Goal: Information Seeking & Learning: Check status

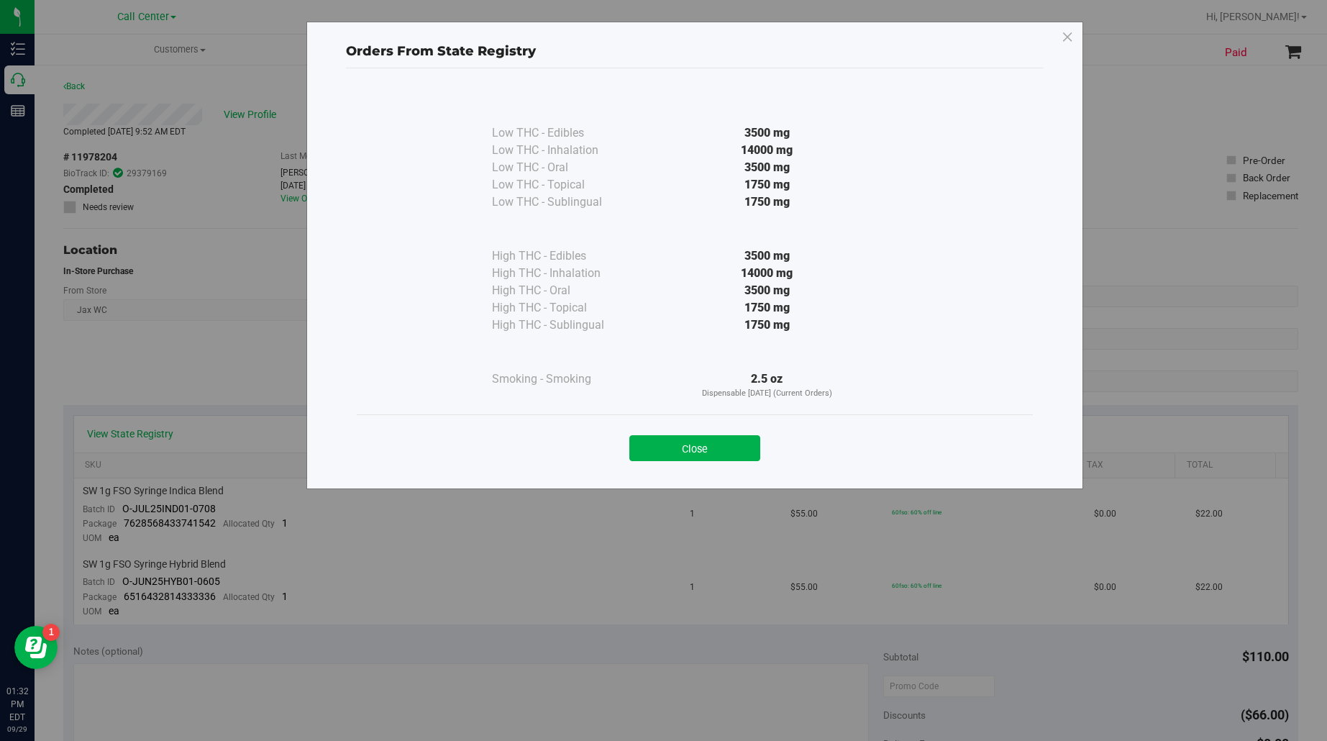
click at [12, 122] on div "Orders From State Registry Low THC - Edibles 3500 mg" at bounding box center [669, 370] width 1338 height 741
click at [662, 450] on button "Close" at bounding box center [694, 448] width 131 height 26
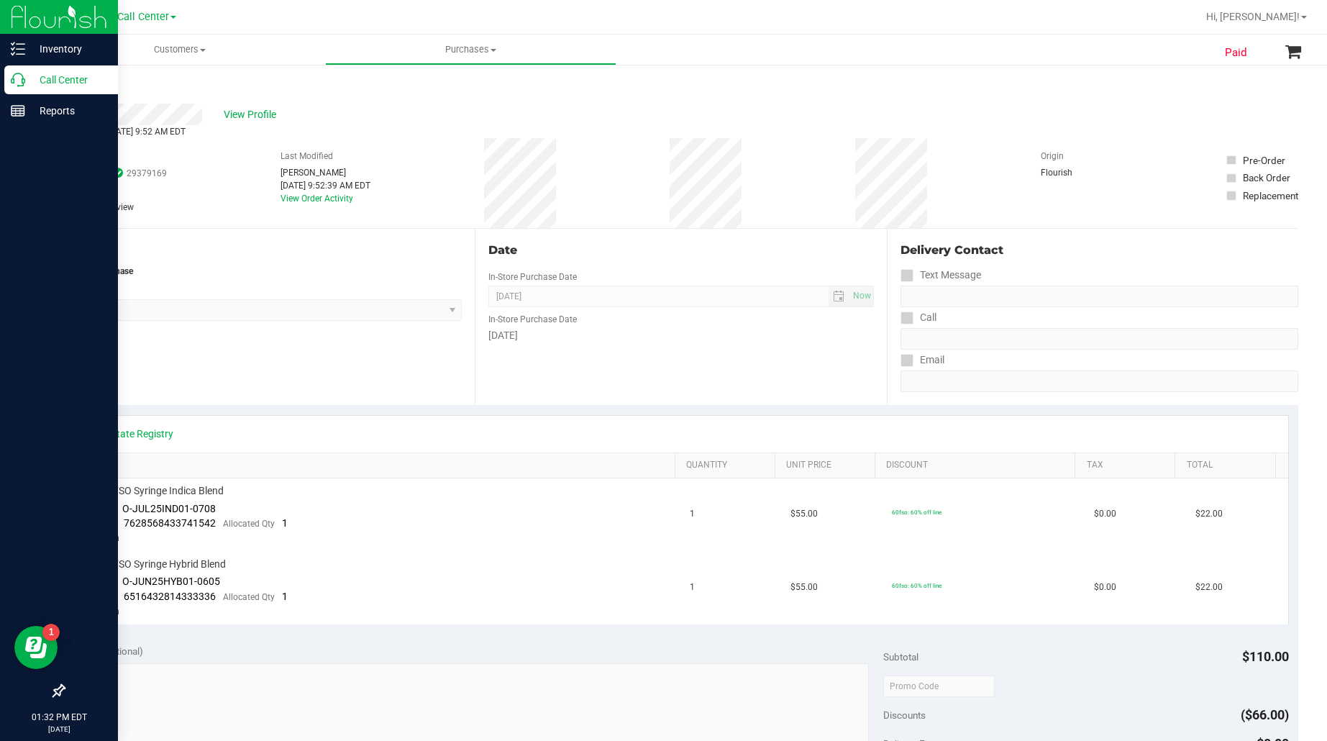
click at [50, 79] on p "Call Center" at bounding box center [68, 79] width 86 height 17
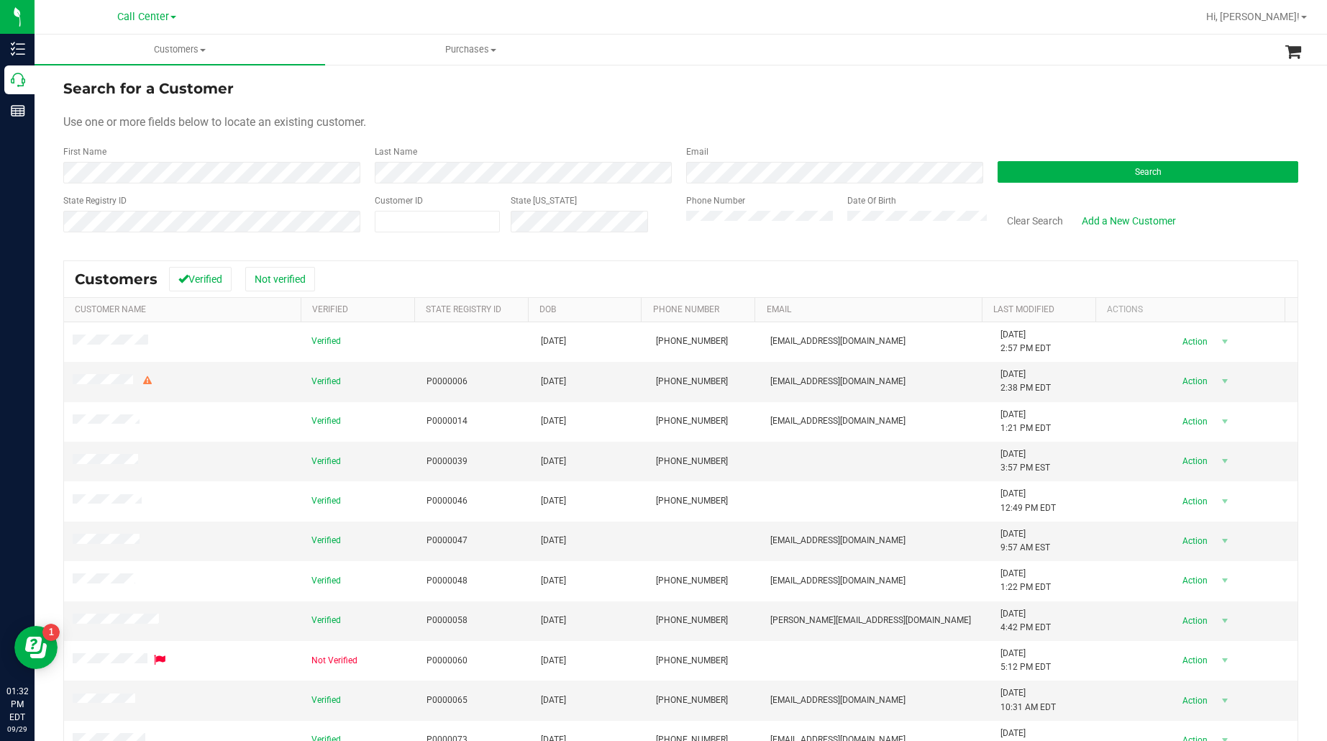
click at [1023, 160] on div "Search" at bounding box center [1142, 164] width 311 height 38
click at [1040, 169] on button "Search" at bounding box center [1148, 172] width 301 height 22
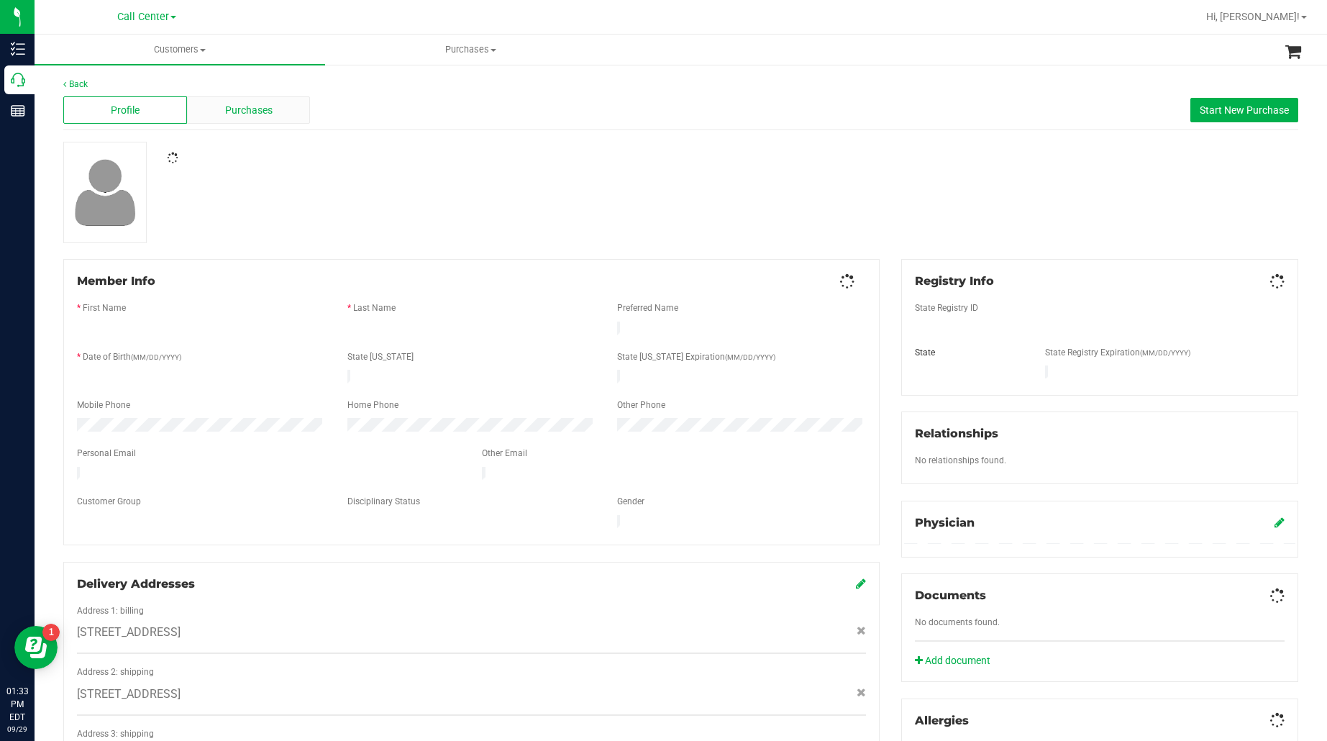
click at [203, 98] on div "Purchases" at bounding box center [249, 109] width 124 height 27
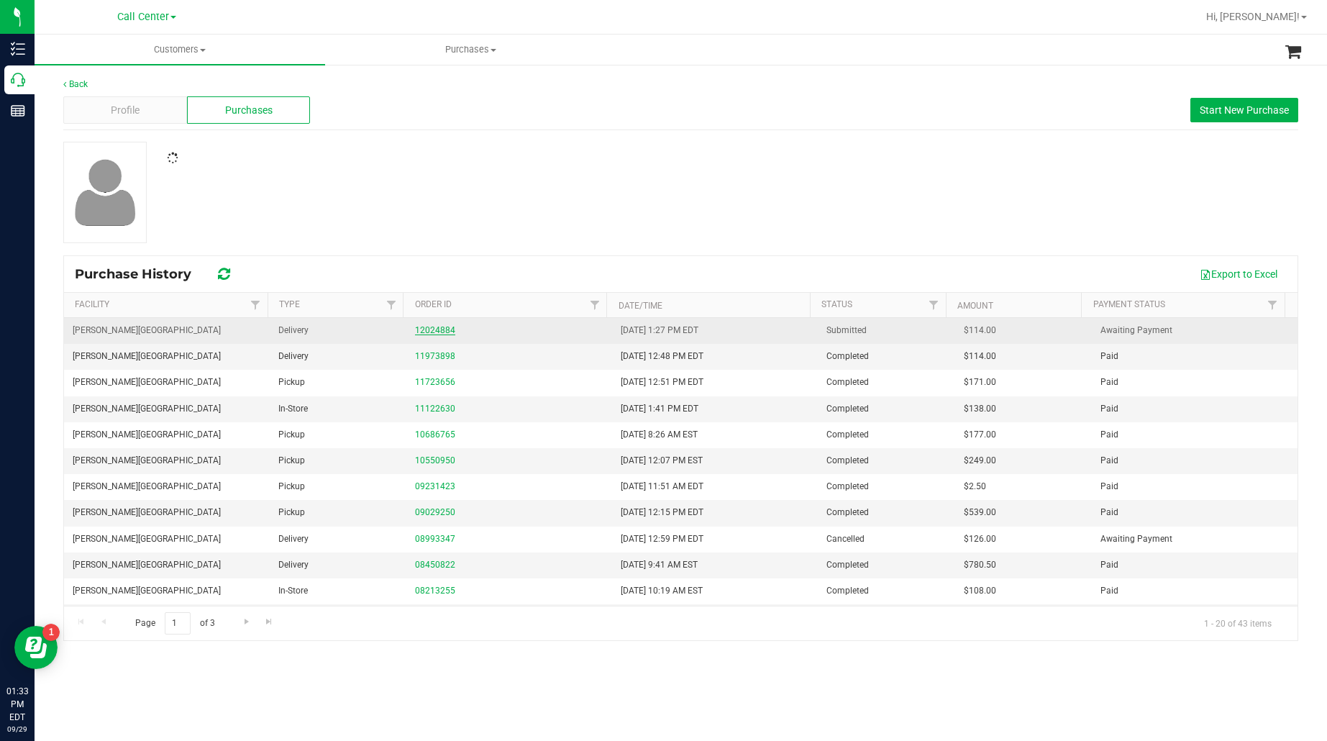
click at [433, 331] on link "12024884" at bounding box center [435, 330] width 40 height 10
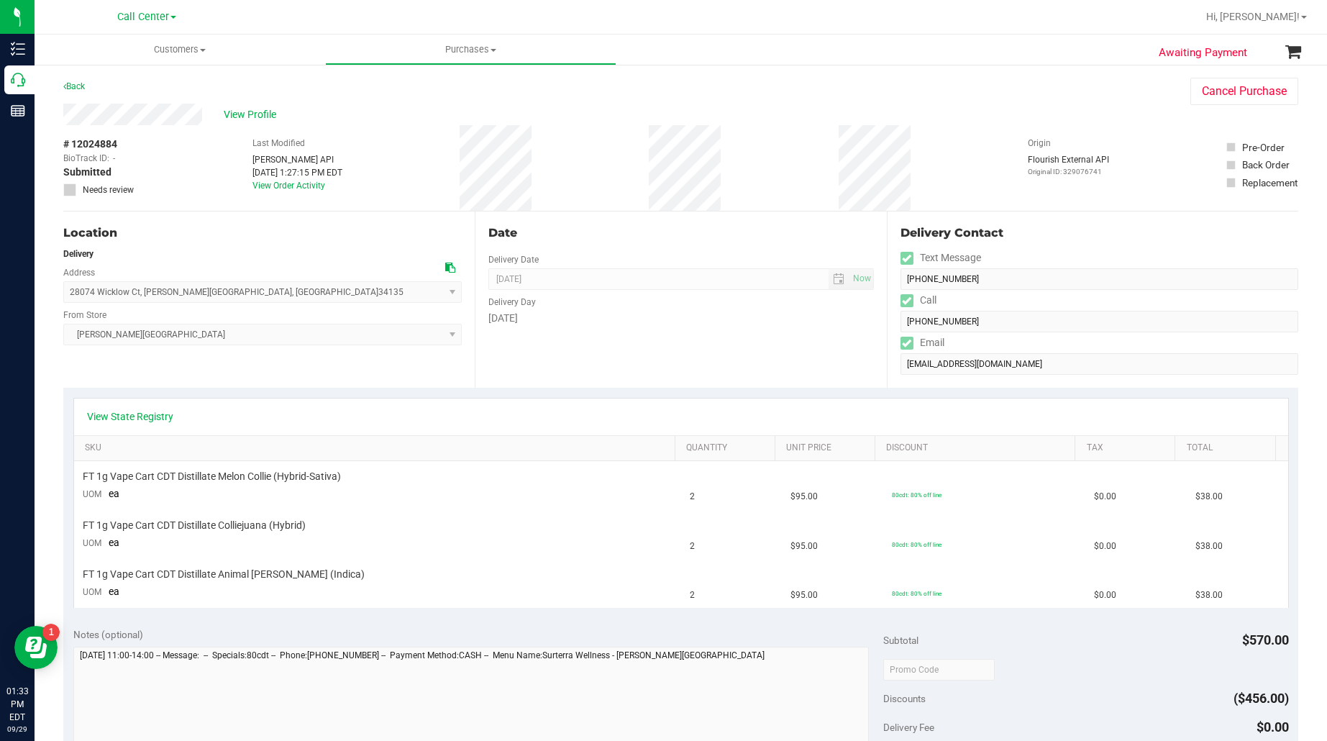
click at [232, 296] on span "28074 Wicklow Ct , Bonita Springs , FL 34135 Select address 28074 WICKLOW COURT…" at bounding box center [262, 292] width 399 height 22
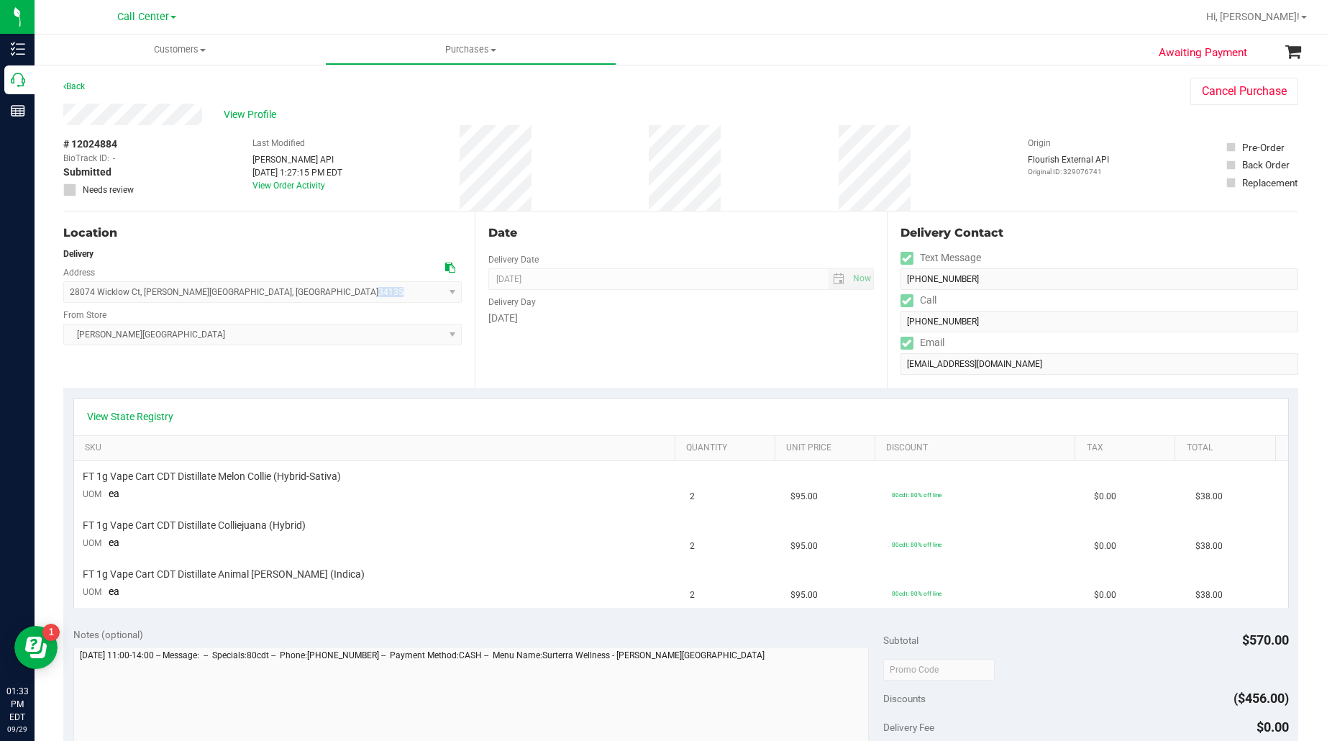
click at [232, 296] on span "28074 Wicklow Ct , Bonita Springs , FL 34135 Select address 28074 WICKLOW COURT…" at bounding box center [262, 292] width 399 height 22
click at [447, 266] on icon at bounding box center [450, 268] width 10 height 10
click at [290, 250] on div "Delivery" at bounding box center [262, 253] width 399 height 13
click at [446, 263] on icon at bounding box center [450, 268] width 10 height 10
click at [284, 383] on div "Location Delivery Address 28074 Wicklow Ct , Bonita Springs , FL 34135 Select a…" at bounding box center [268, 299] width 411 height 176
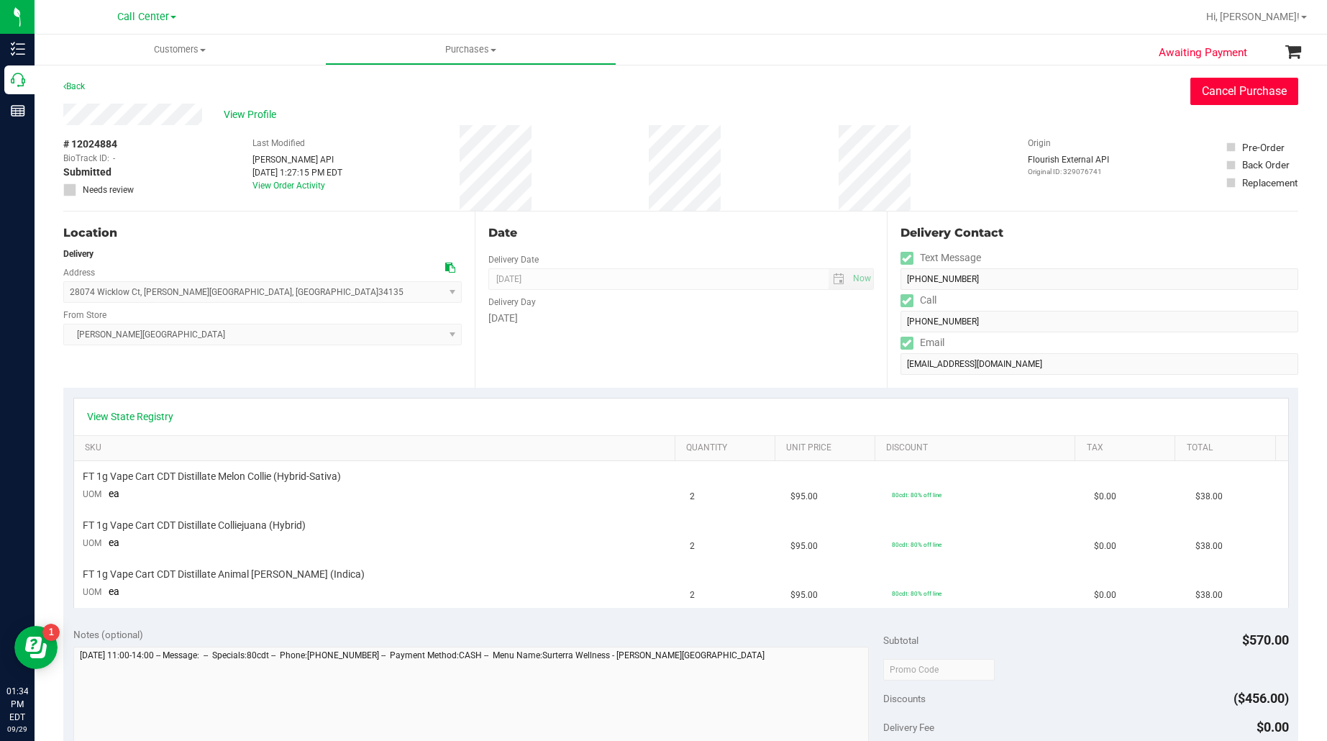
click at [1253, 88] on button "Cancel Purchase" at bounding box center [1244, 91] width 108 height 27
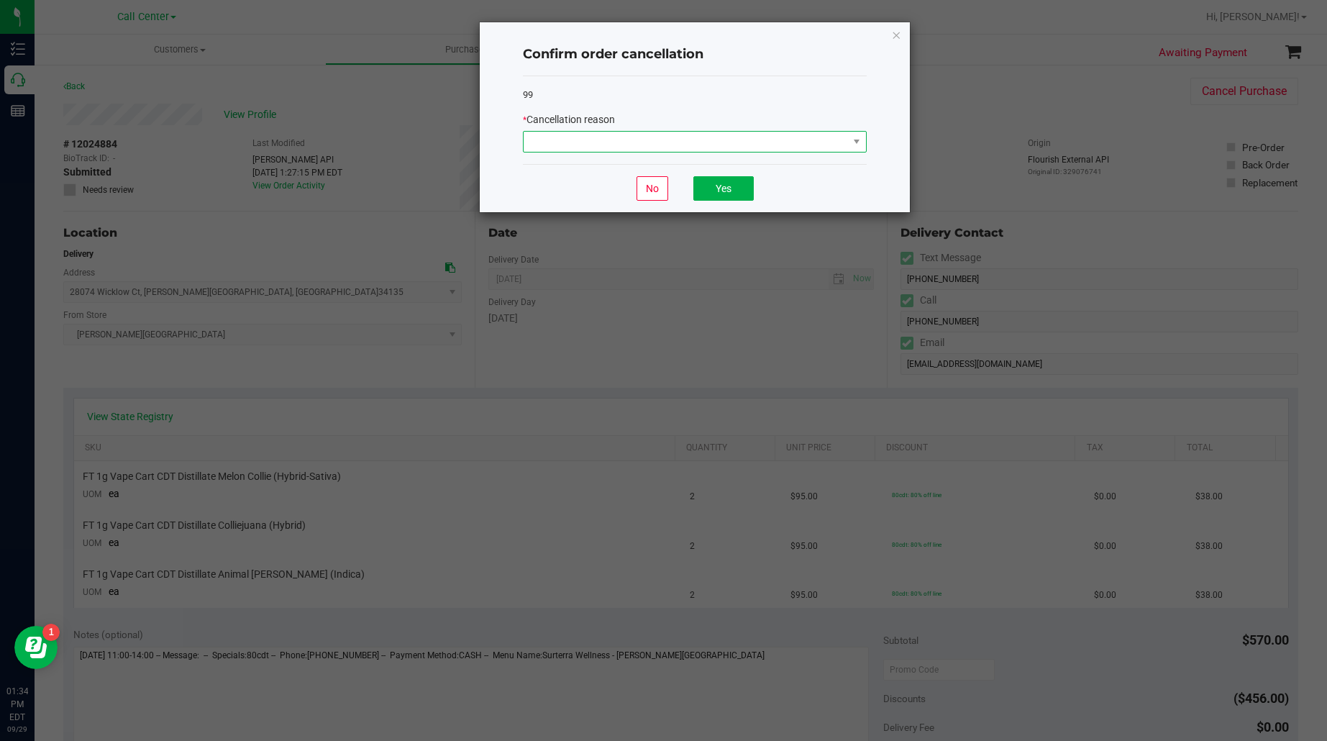
click at [691, 145] on span at bounding box center [686, 142] width 324 height 20
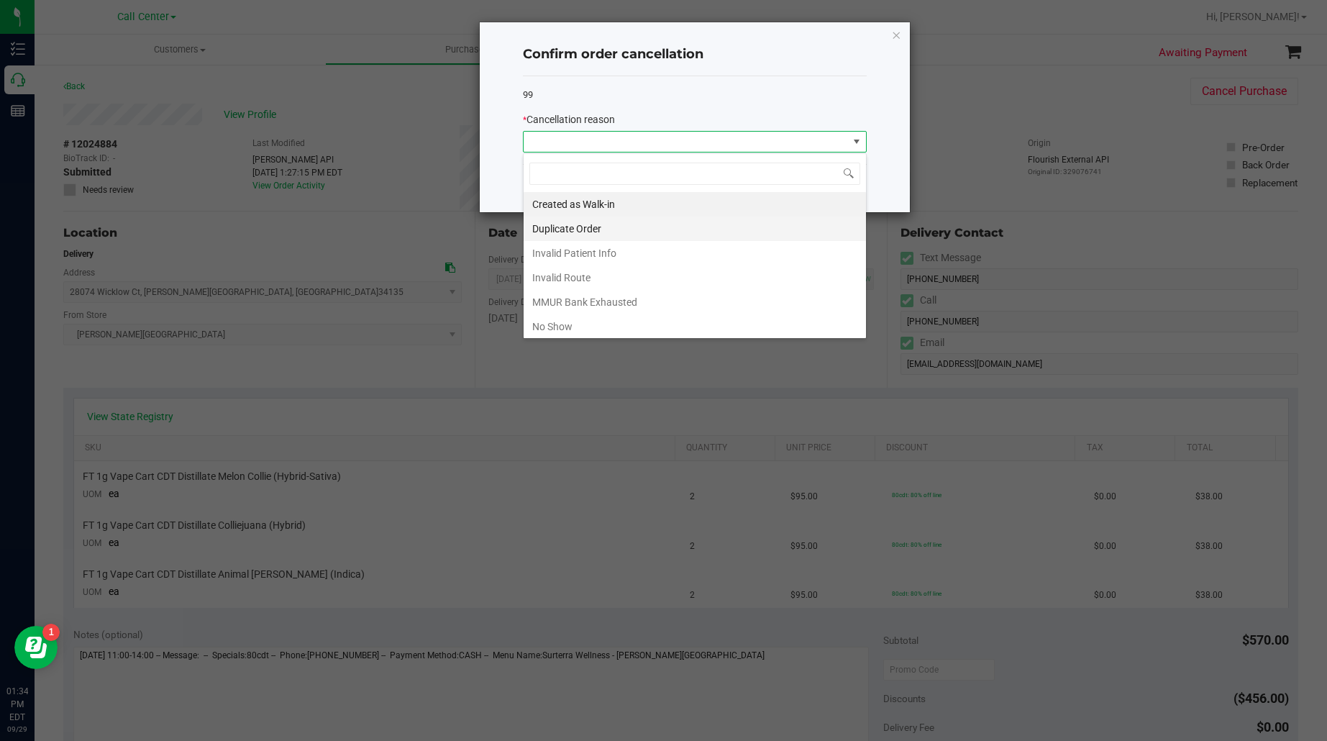
click at [578, 231] on li "Duplicate Order" at bounding box center [695, 229] width 342 height 24
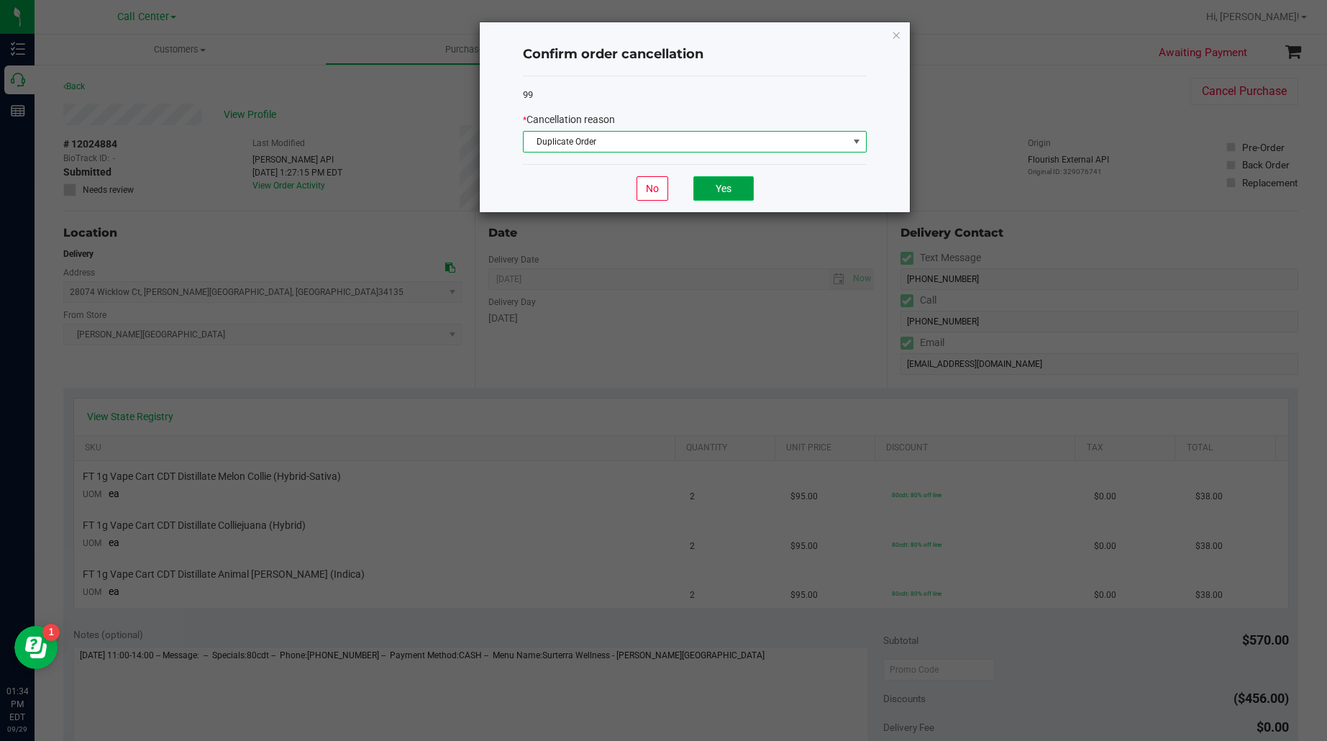
click at [716, 186] on button "Yes" at bounding box center [723, 188] width 60 height 24
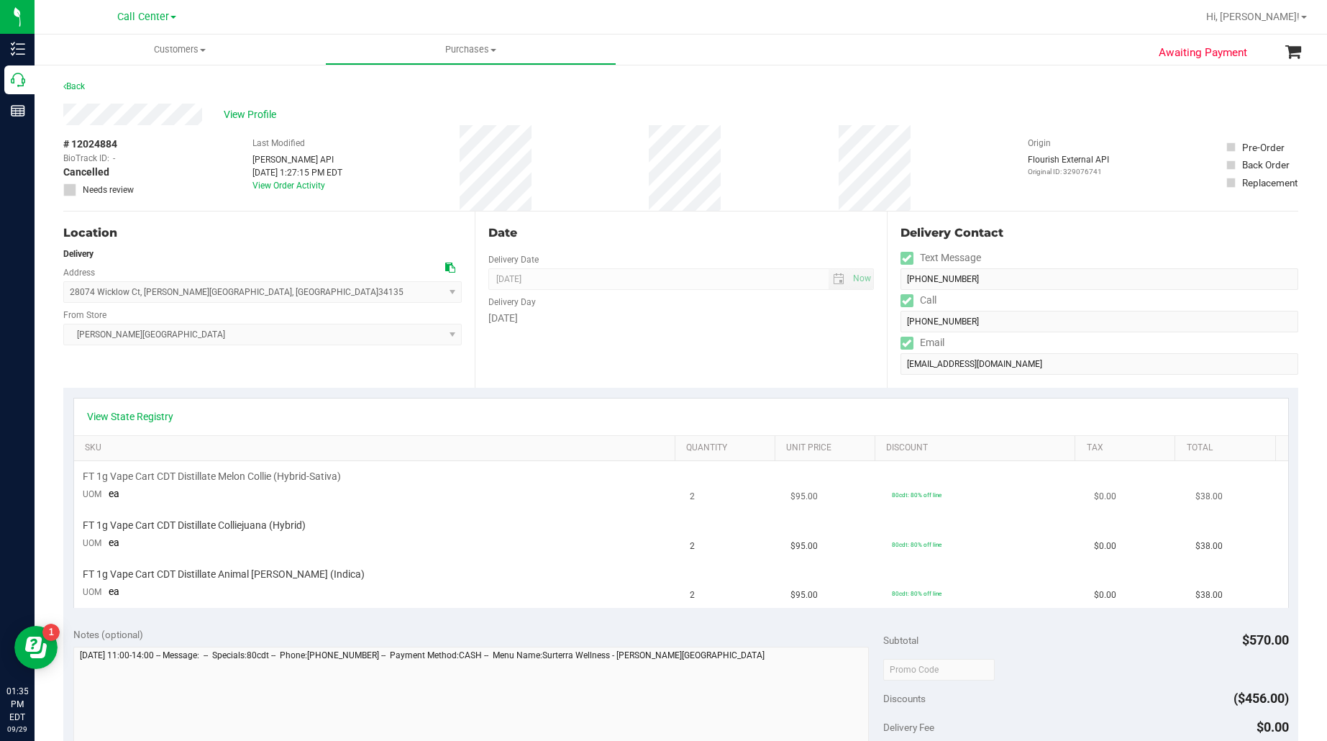
click at [331, 502] on td "FT 1g Vape Cart CDT Distillate Melon Collie (Hybrid-Sativa) UOM ea" at bounding box center [377, 485] width 607 height 49
click at [276, 184] on link "View Order Activity" at bounding box center [288, 186] width 73 height 10
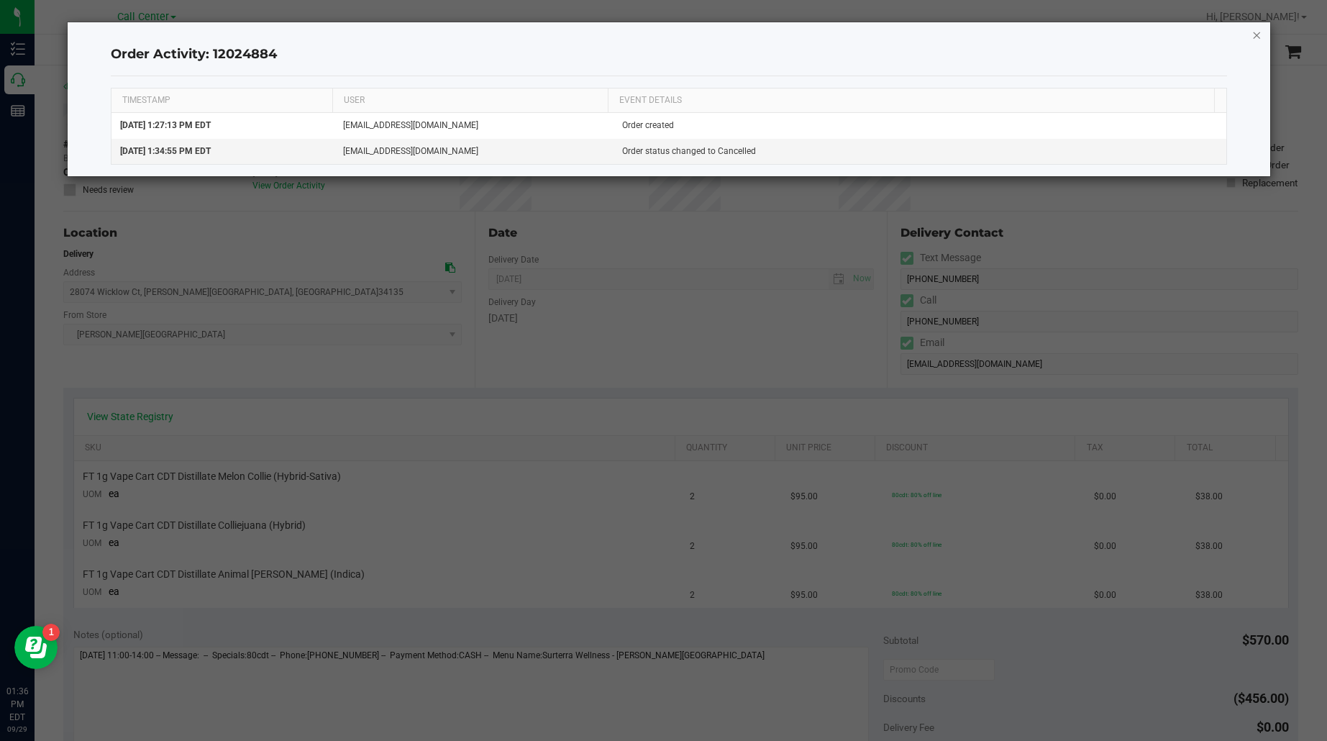
click at [1255, 33] on icon "button" at bounding box center [1257, 34] width 10 height 17
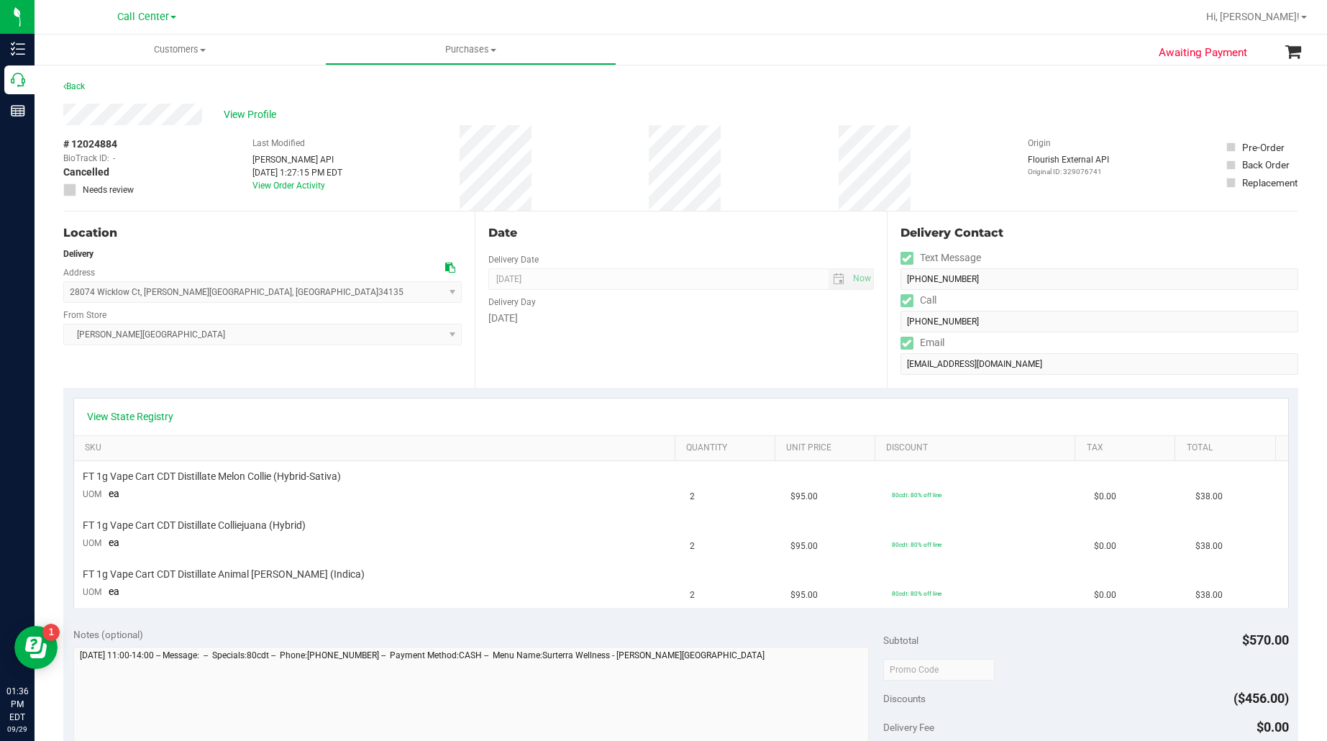
click at [671, 390] on div "View State Registry SKU Quantity Unit Price Discount Tax Total FT 1g Vape Cart …" at bounding box center [680, 502] width 1235 height 229
click at [240, 115] on span "View Profile" at bounding box center [253, 114] width 58 height 15
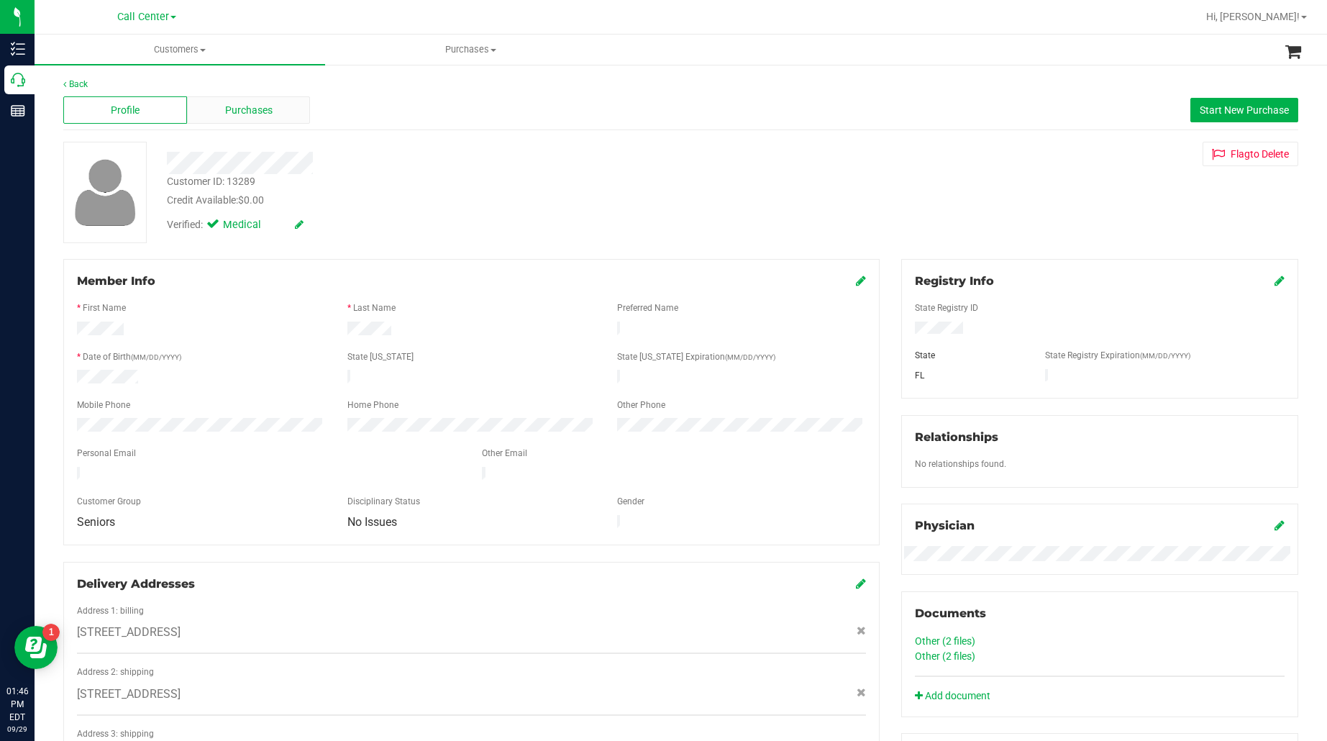
click at [247, 115] on span "Purchases" at bounding box center [248, 110] width 47 height 15
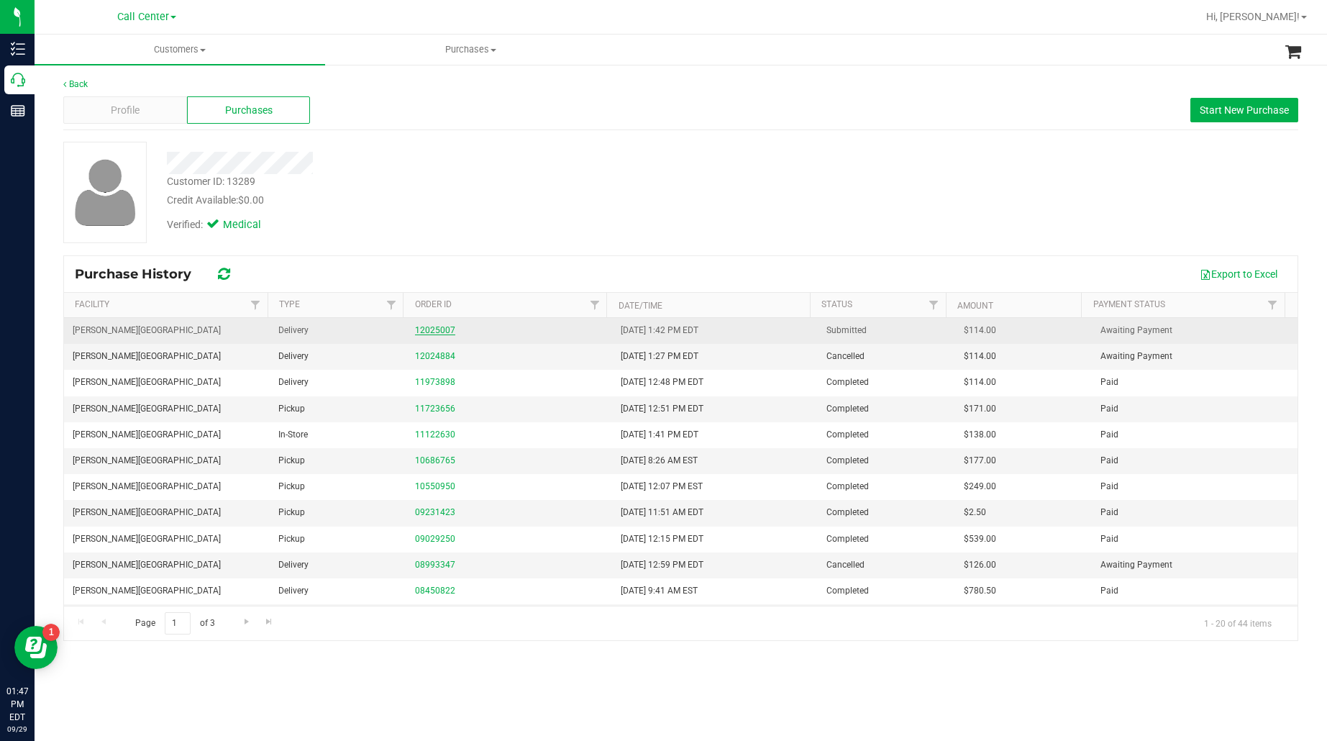
click at [440, 329] on link "12025007" at bounding box center [435, 330] width 40 height 10
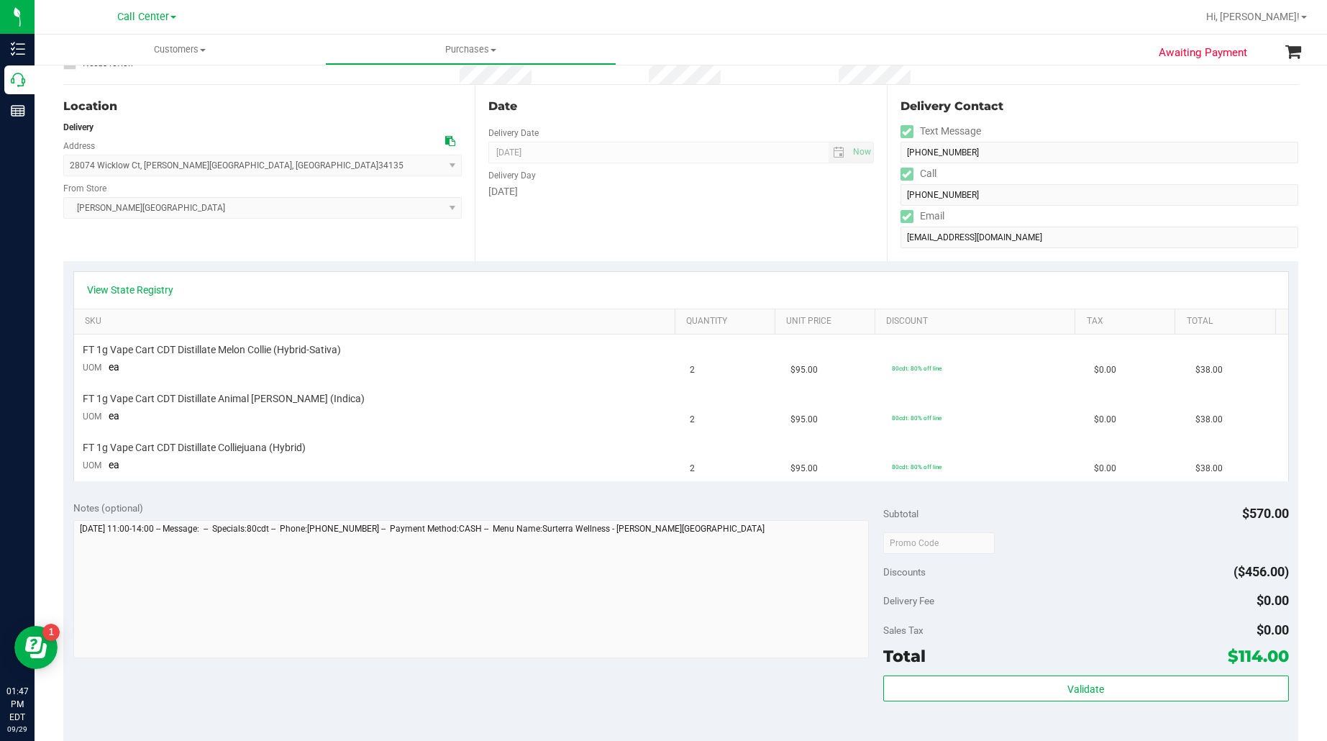
scroll to position [180, 0]
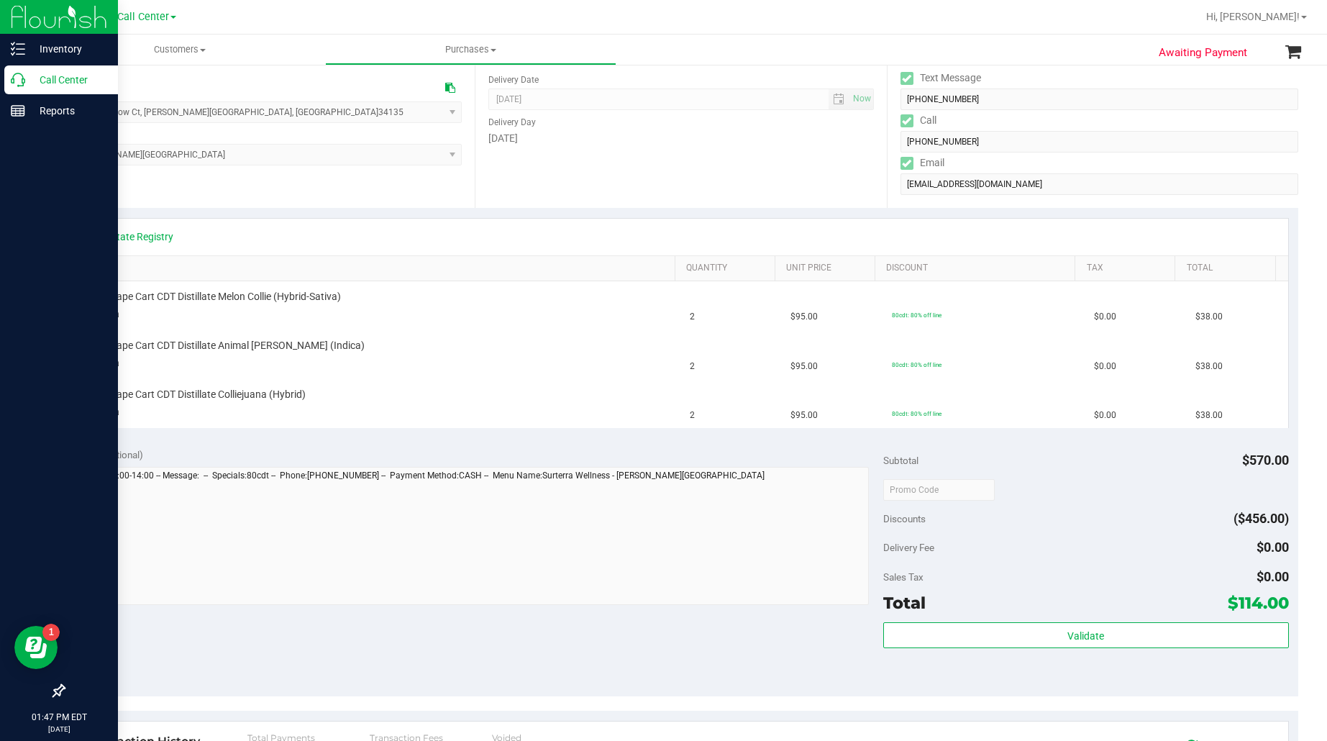
click at [72, 84] on p "Call Center" at bounding box center [68, 79] width 86 height 17
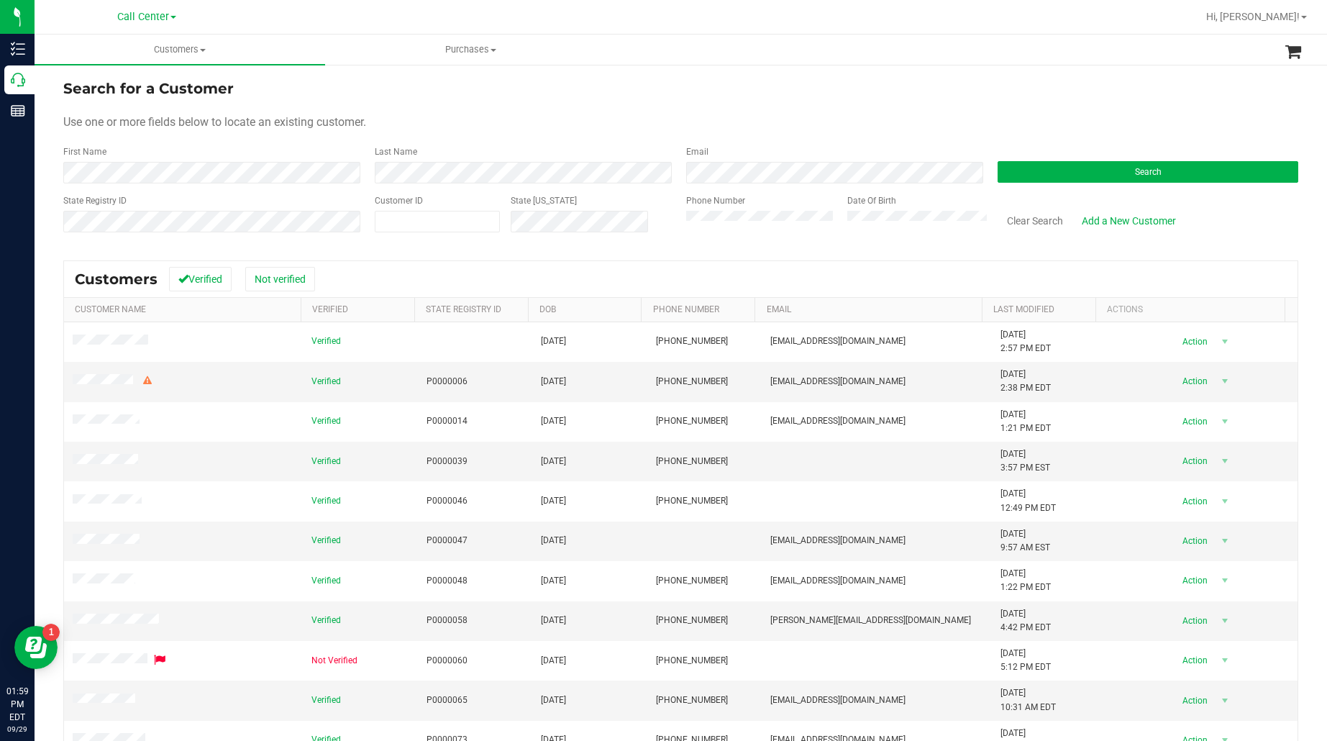
click at [286, 156] on div "First Name" at bounding box center [213, 164] width 301 height 38
click at [1009, 176] on button "Search" at bounding box center [1148, 172] width 301 height 22
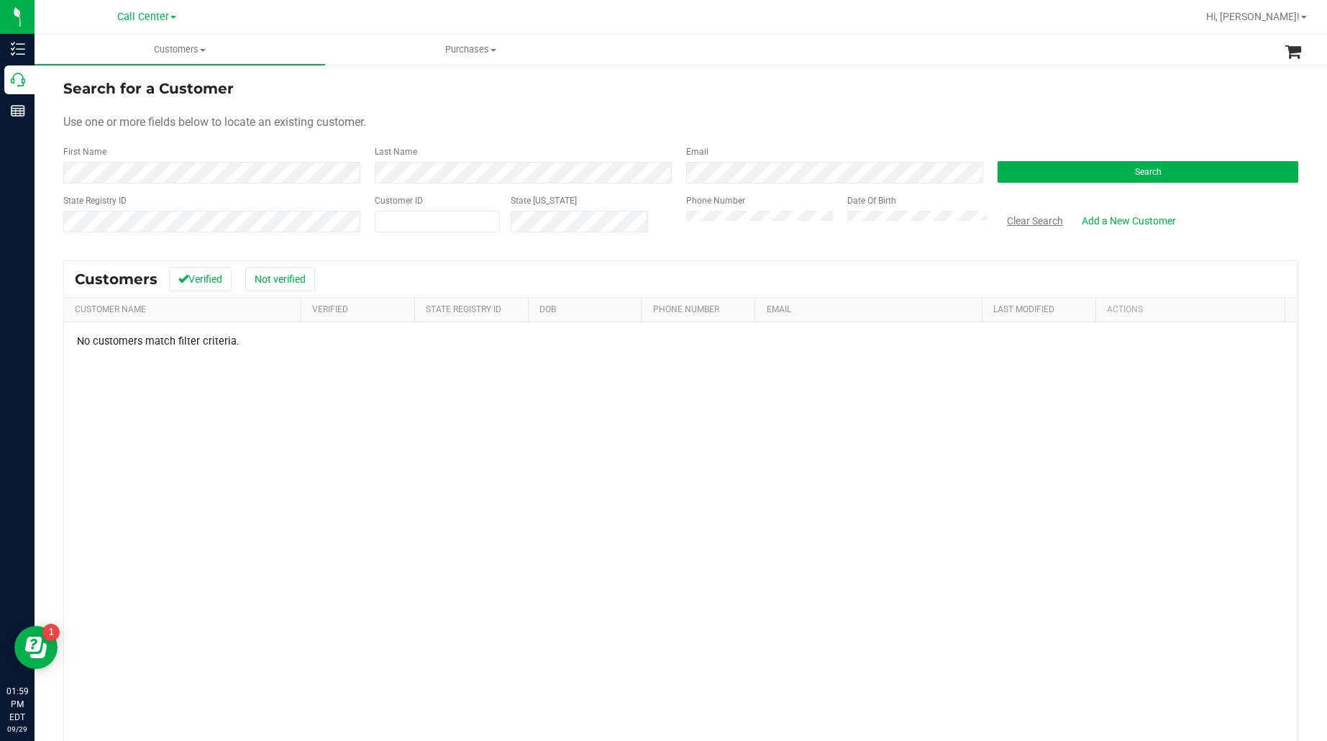
click at [1014, 227] on button "Clear Search" at bounding box center [1035, 221] width 75 height 24
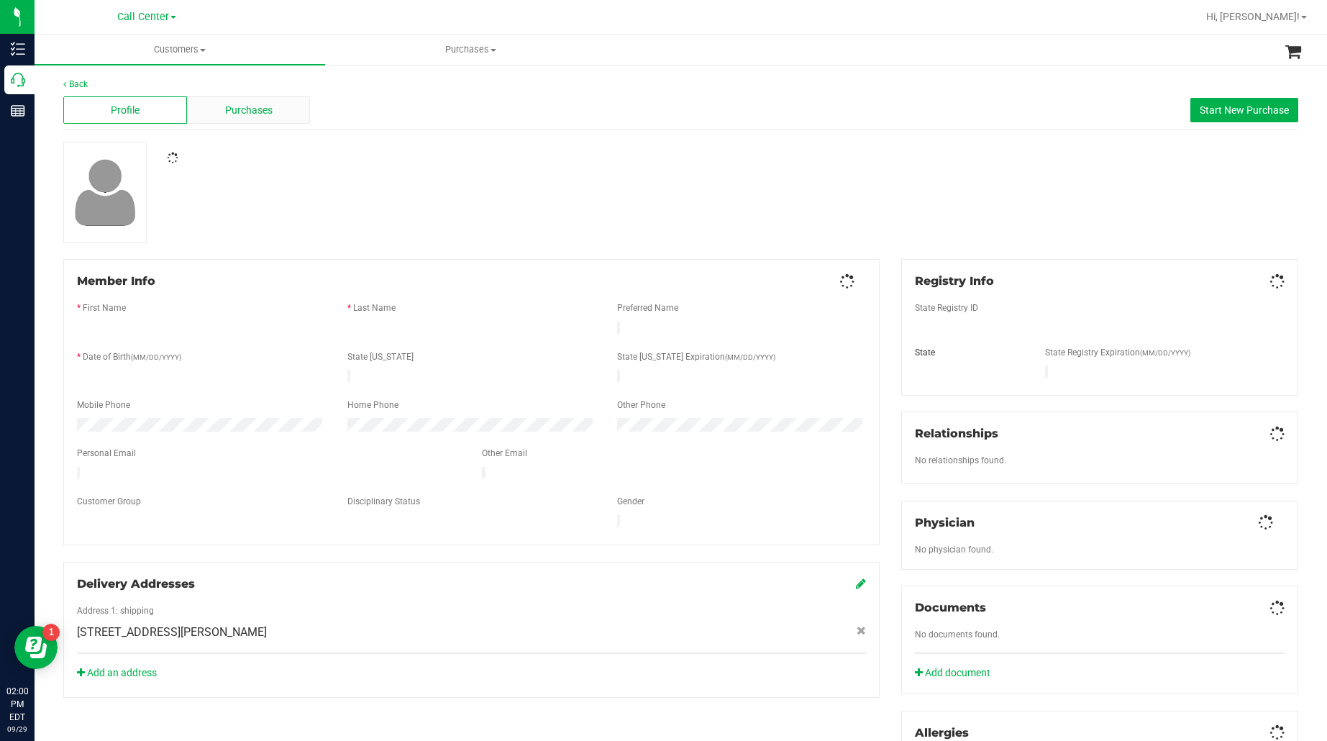
click at [206, 106] on div "Purchases" at bounding box center [249, 109] width 124 height 27
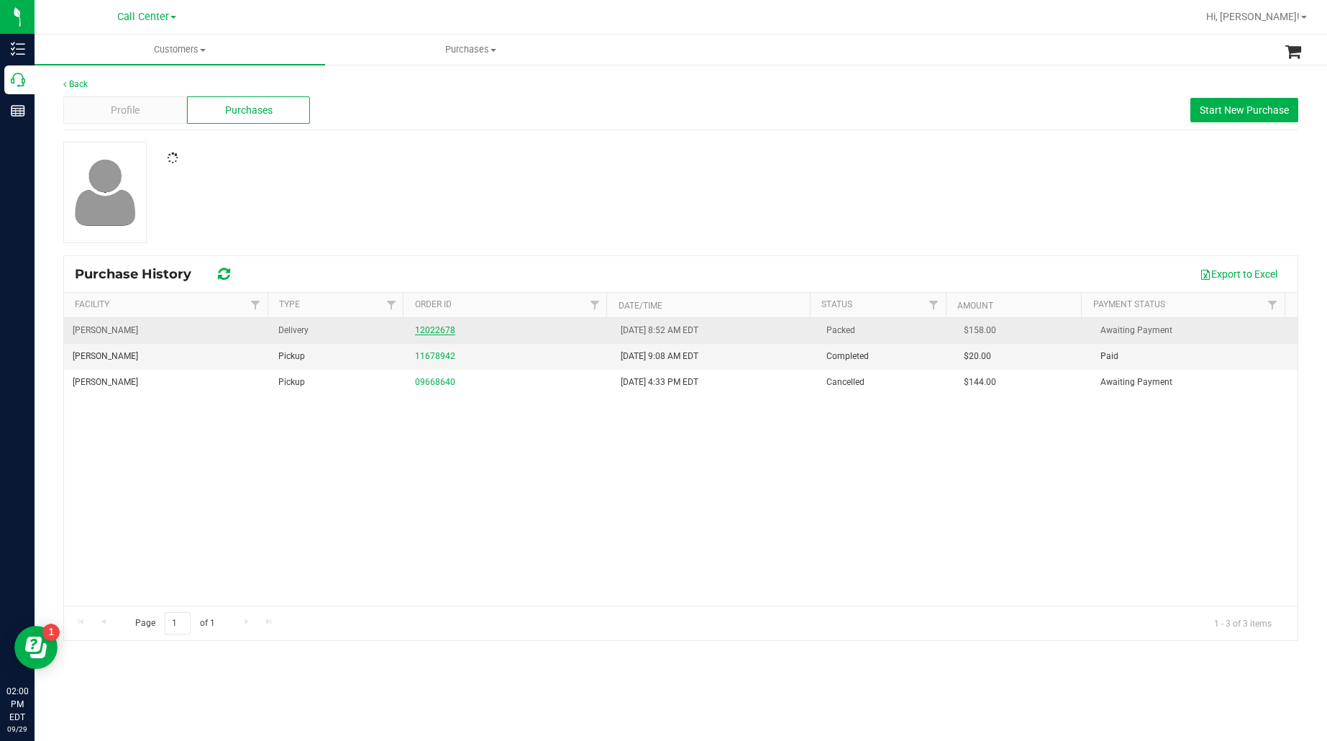
click at [422, 328] on link "12022678" at bounding box center [435, 330] width 40 height 10
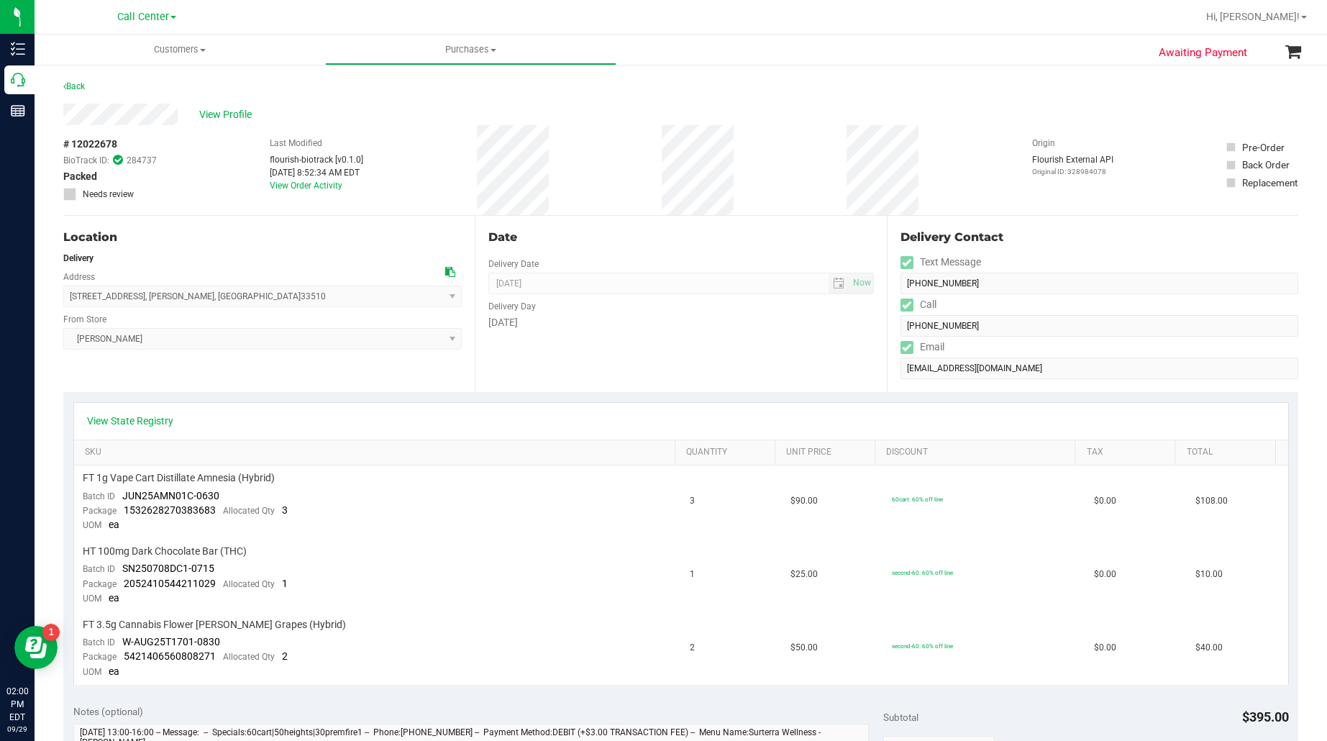
click at [94, 140] on span "# 12022678" at bounding box center [90, 144] width 54 height 15
copy div "# 12022678"
click at [225, 117] on span "View Profile" at bounding box center [228, 114] width 58 height 15
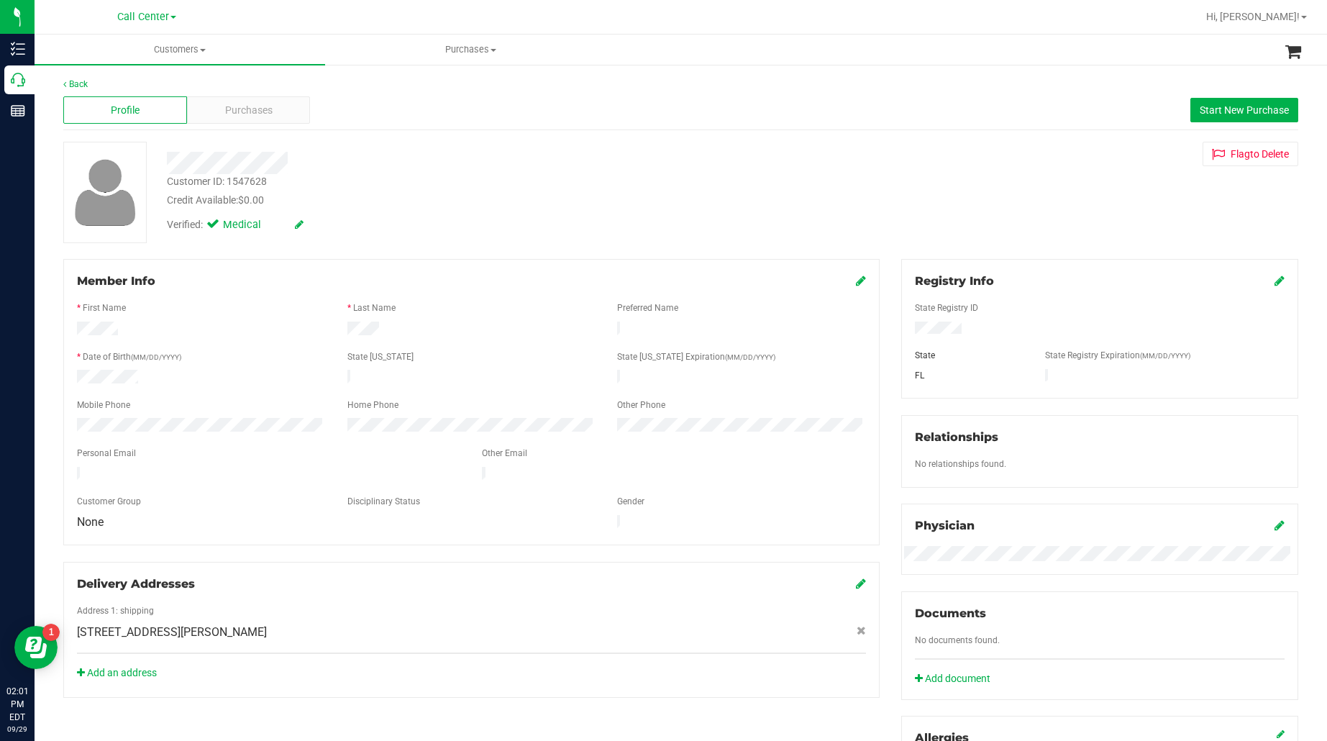
click at [209, 178] on div "Customer ID: 1547628" at bounding box center [217, 181] width 100 height 15
copy div "Customer ID: 1547628"
click at [282, 108] on div "Purchases" at bounding box center [249, 109] width 124 height 27
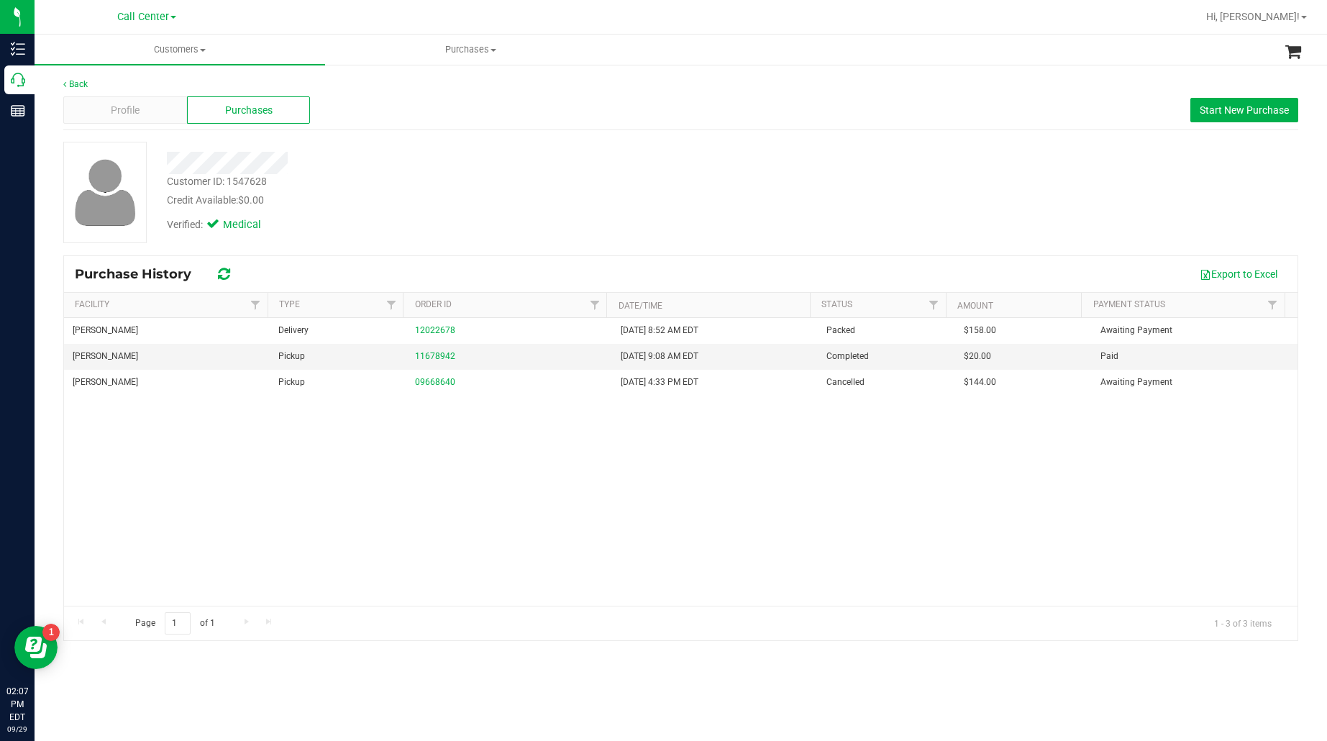
click at [583, 447] on div "Brandon WC Delivery 12022678 9/29/2025 8:52 AM EDT Packed $158.00 Awaiting Paym…" at bounding box center [681, 462] width 1234 height 288
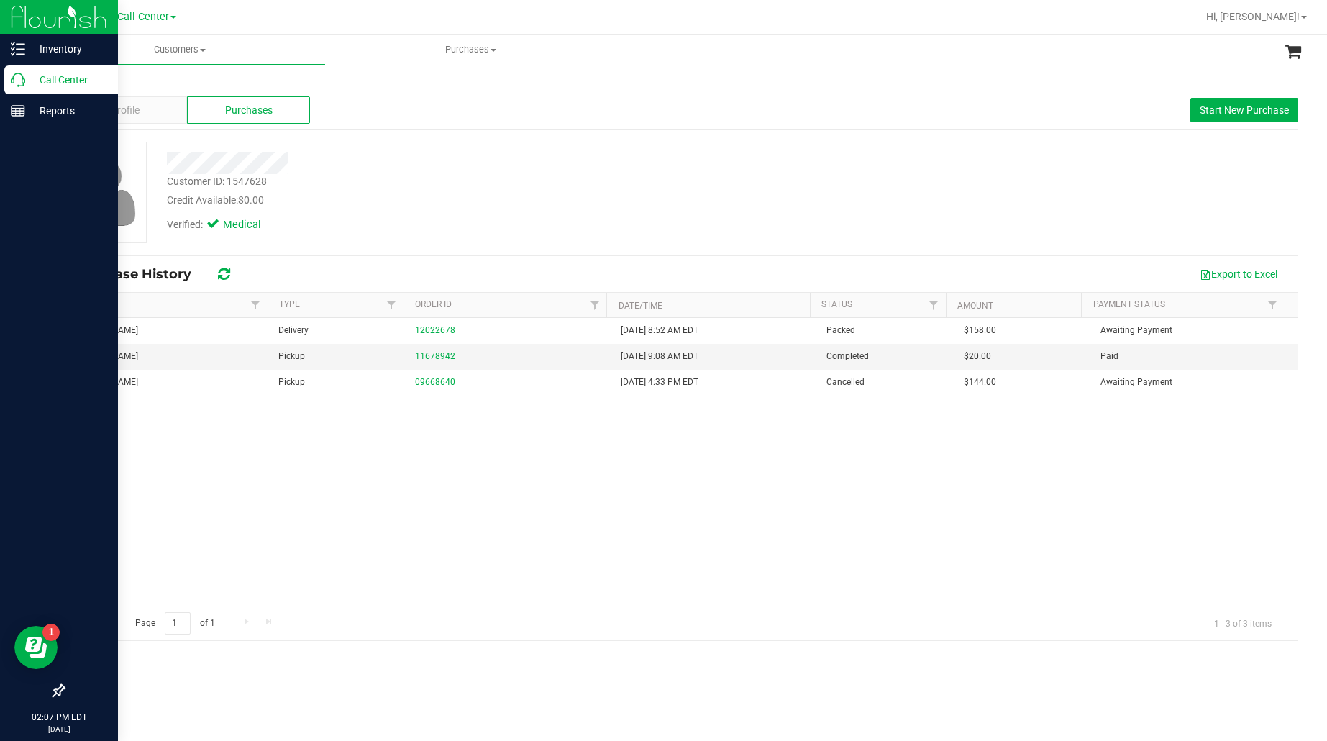
click at [42, 76] on p "Call Center" at bounding box center [68, 79] width 86 height 17
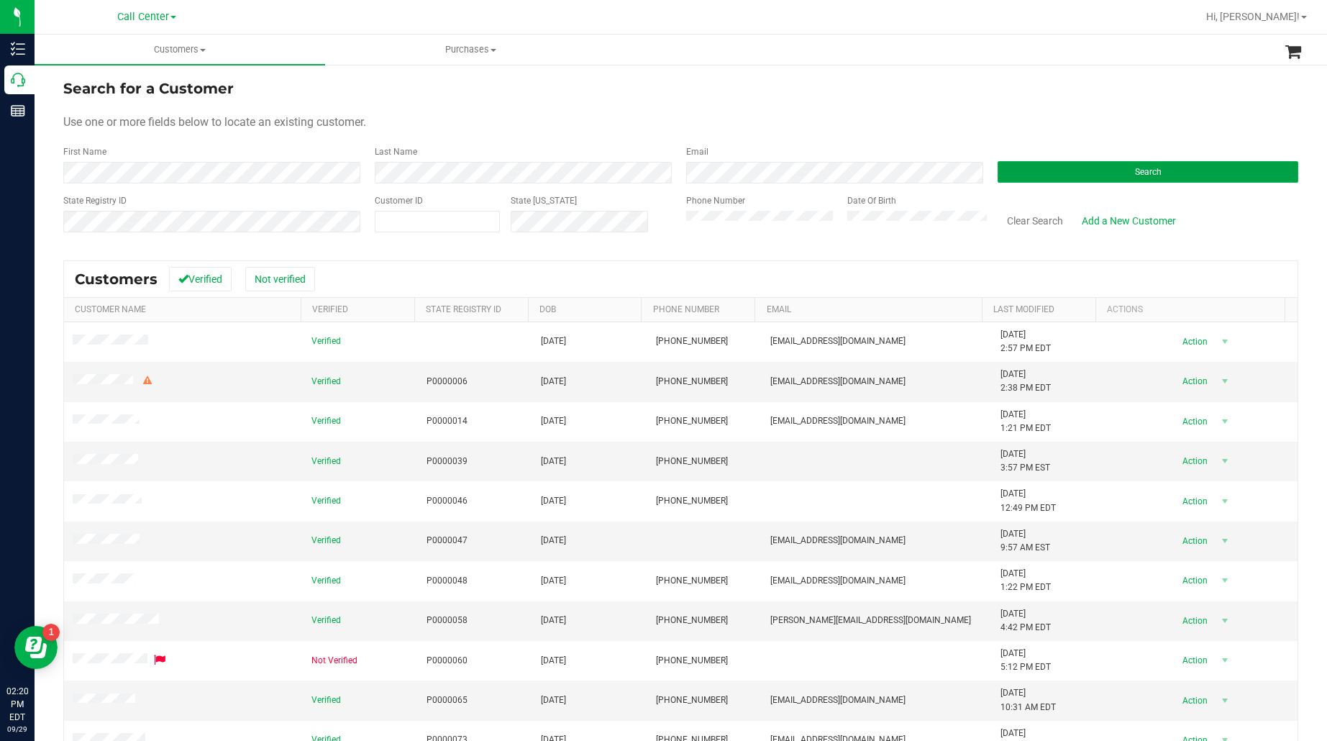
click at [1055, 180] on button "Search" at bounding box center [1148, 172] width 301 height 22
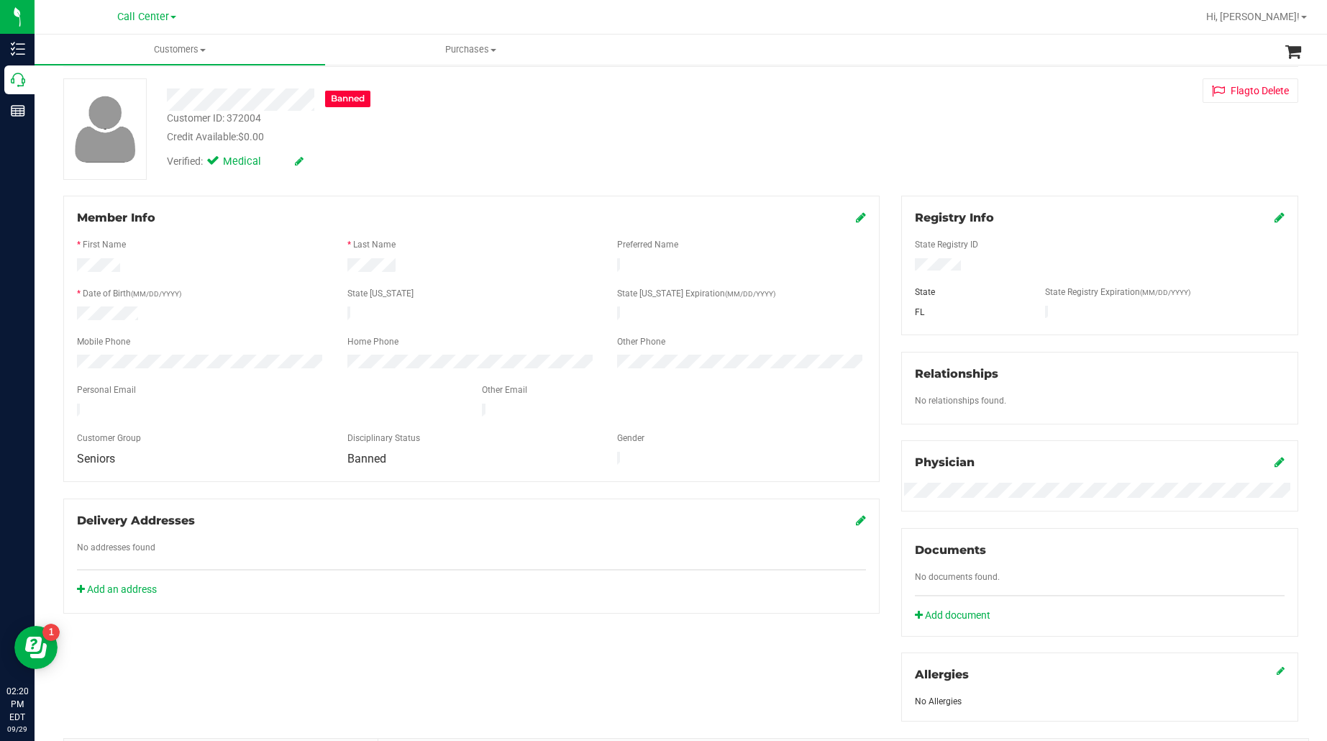
scroll to position [301, 0]
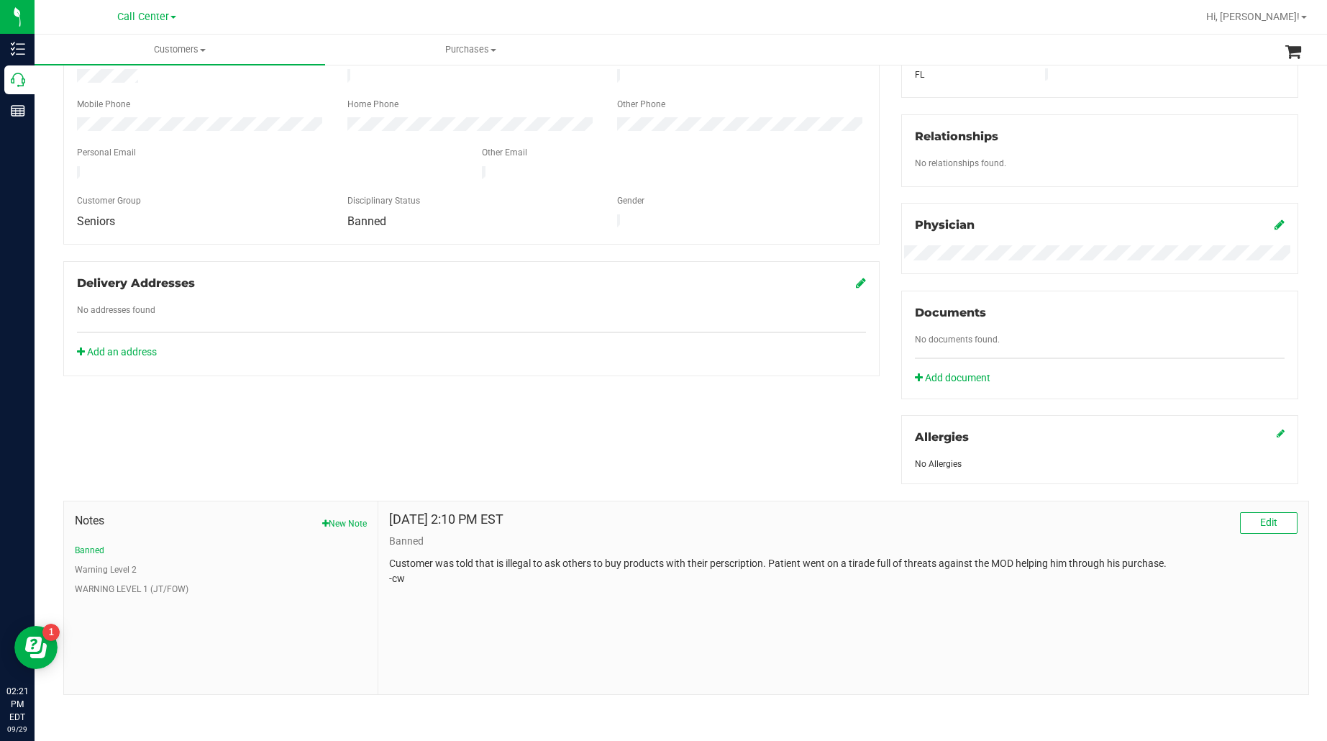
click at [188, 471] on div "Member Info * First Name * Last Name Preferred Name * Date of Birth (MM/DD/YYYY…" at bounding box center [681, 326] width 1257 height 736
click at [304, 441] on div "Member Info * First Name * Last Name Preferred Name * Date of Birth (MM/DD/YYYY…" at bounding box center [681, 326] width 1257 height 736
click at [95, 570] on button "Warning Level 2" at bounding box center [106, 569] width 62 height 13
click at [106, 591] on button "WARNING LEVEL 1 (JT/FOW)" at bounding box center [132, 589] width 114 height 13
click at [101, 548] on button "Banned" at bounding box center [89, 550] width 29 height 13
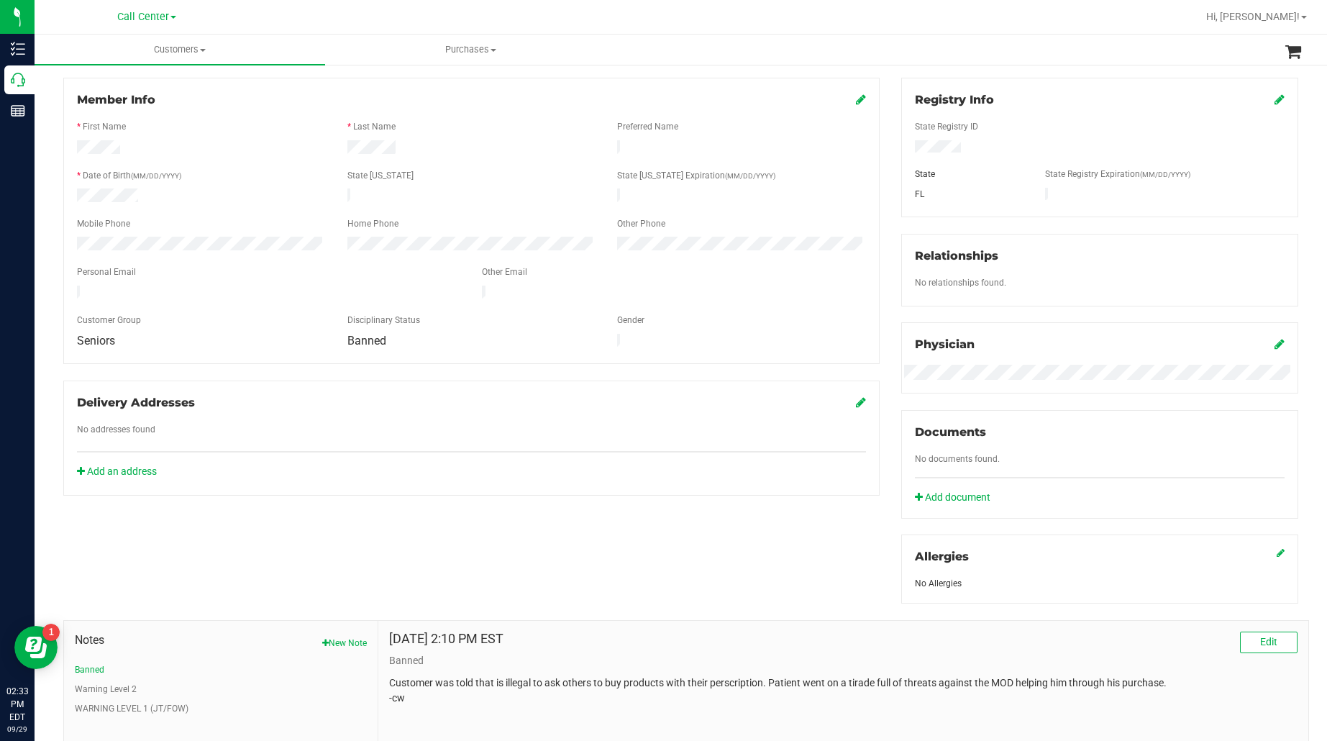
scroll to position [0, 0]
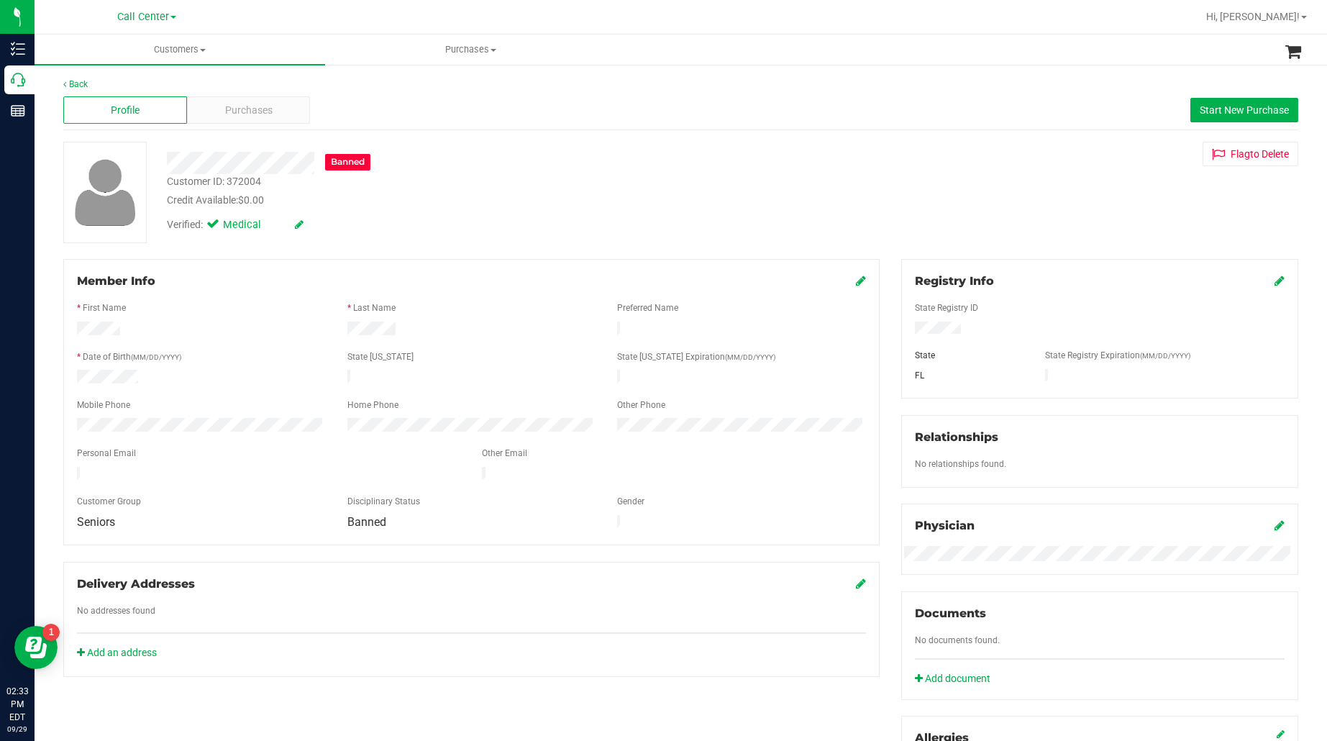
click at [211, 88] on div "Back" at bounding box center [680, 84] width 1235 height 13
click at [220, 109] on div "Purchases" at bounding box center [249, 109] width 124 height 27
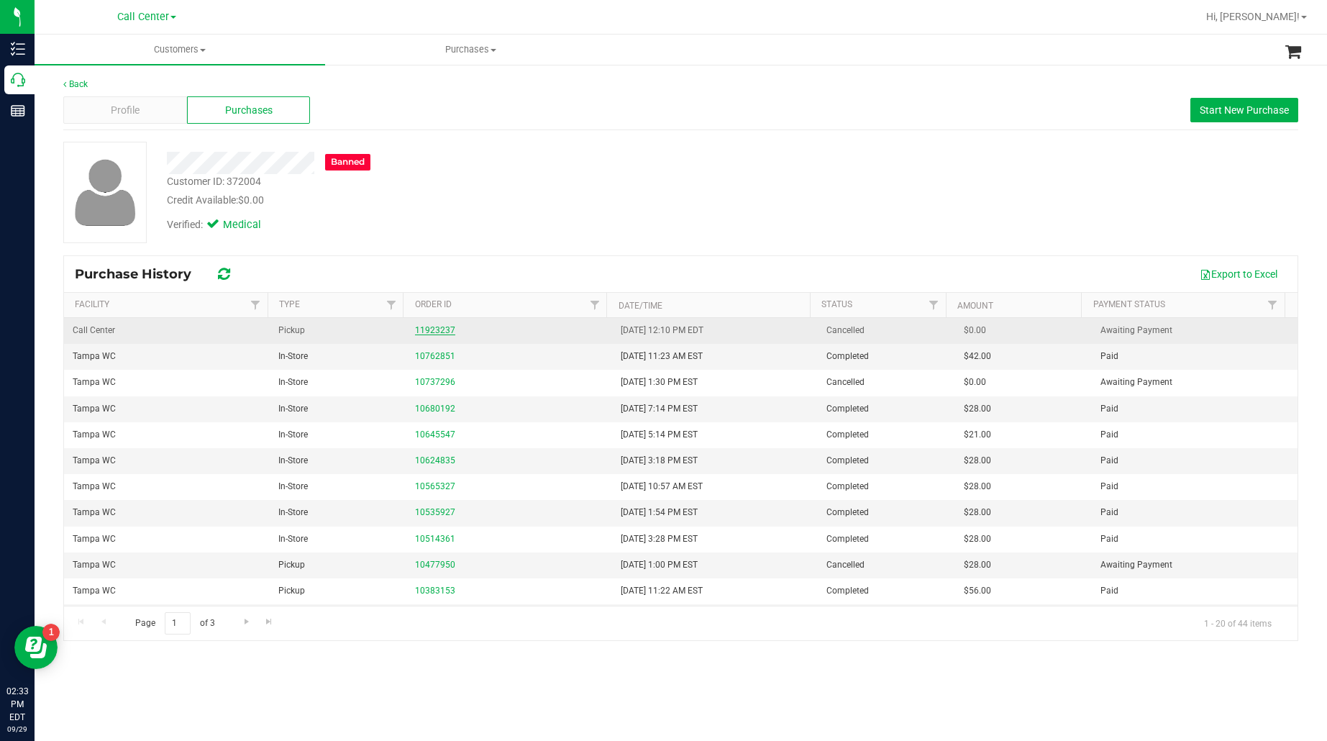
click at [435, 331] on link "11923237" at bounding box center [435, 330] width 40 height 10
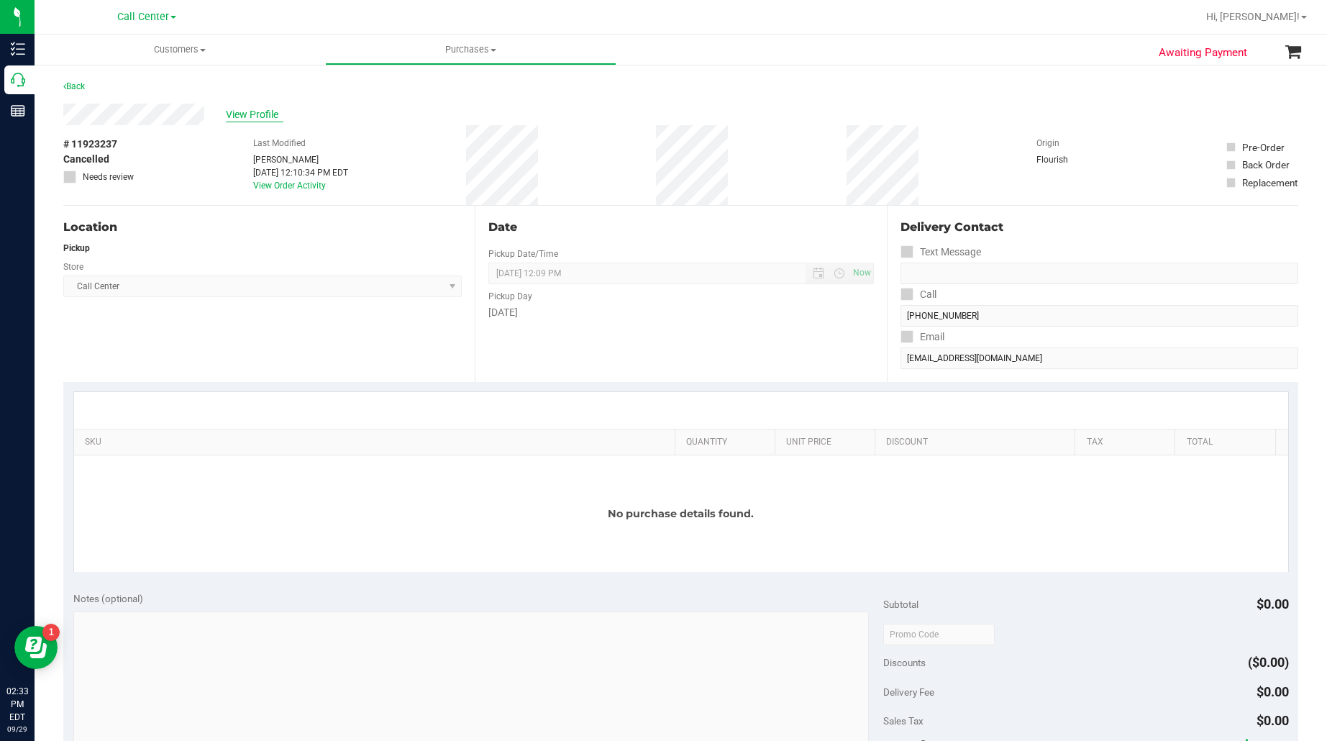
click at [231, 110] on span "View Profile" at bounding box center [255, 114] width 58 height 15
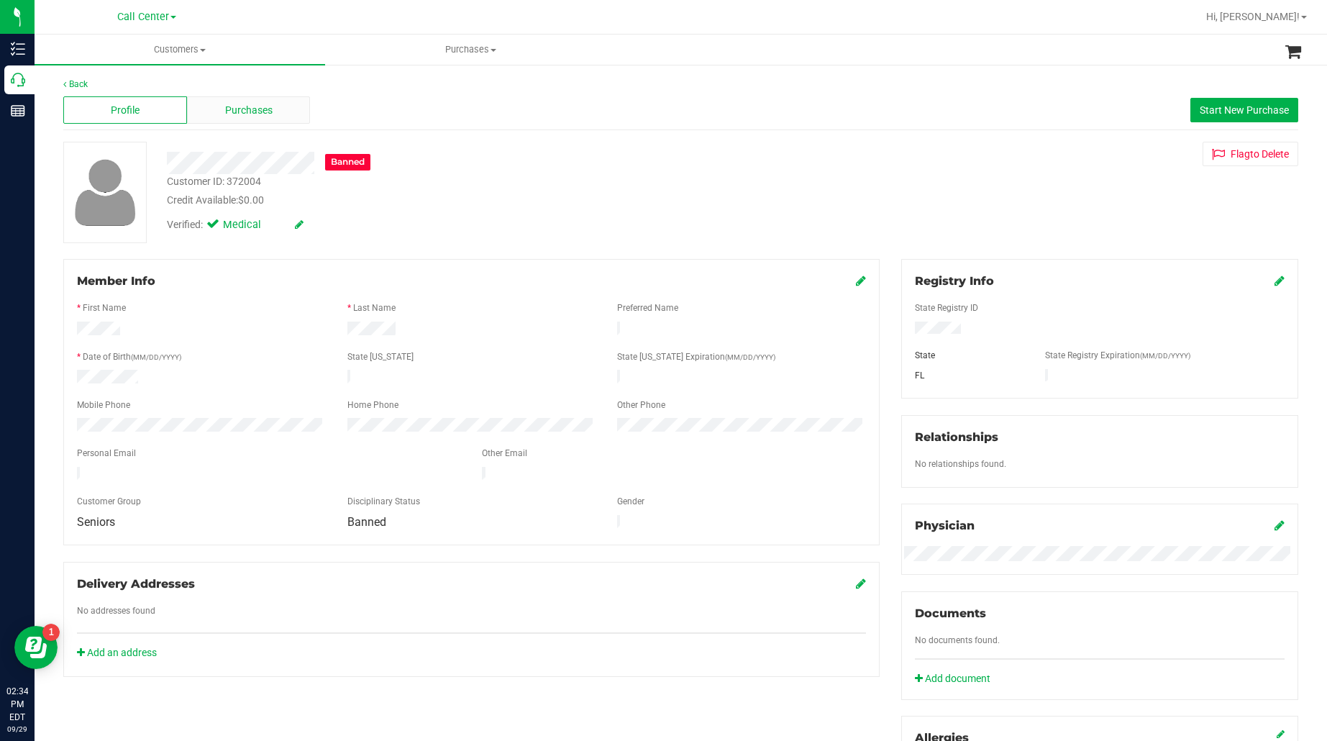
click at [264, 103] on span "Purchases" at bounding box center [248, 110] width 47 height 15
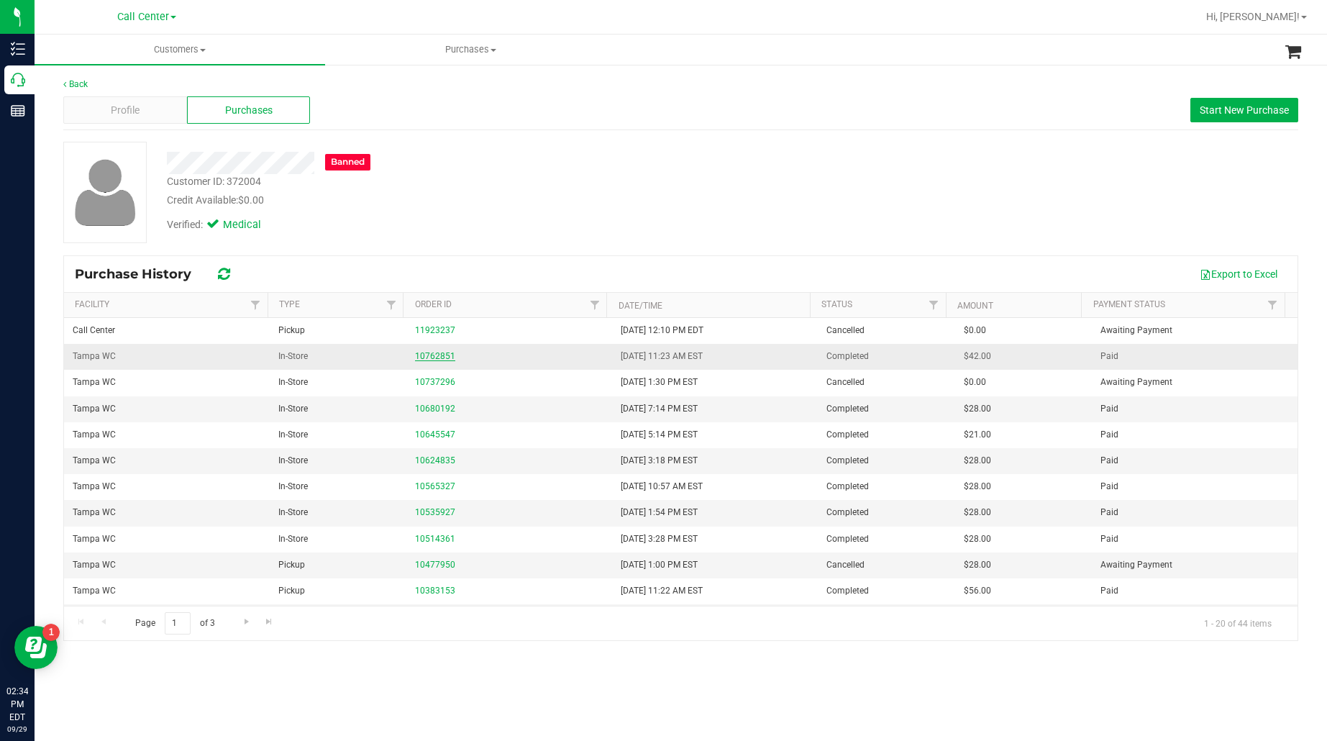
click at [432, 357] on link "10762851" at bounding box center [435, 356] width 40 height 10
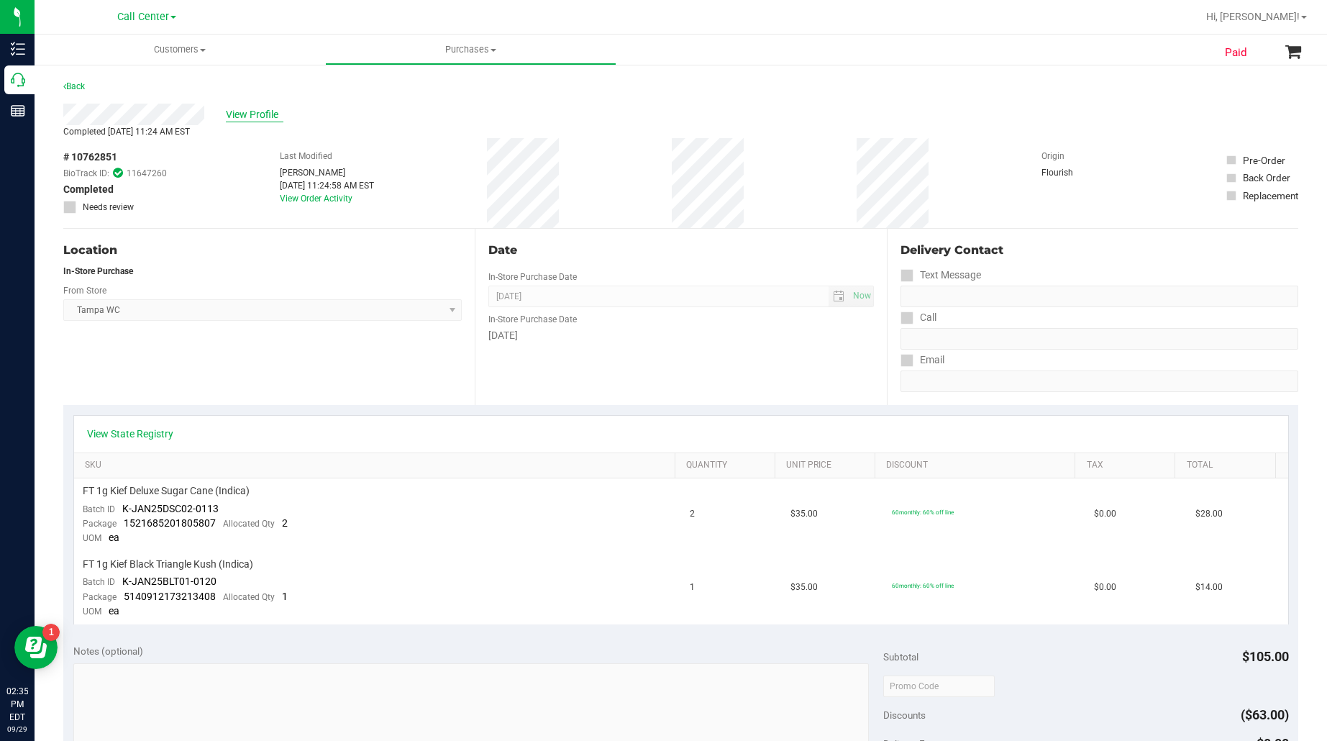
click at [241, 114] on span "View Profile" at bounding box center [255, 114] width 58 height 15
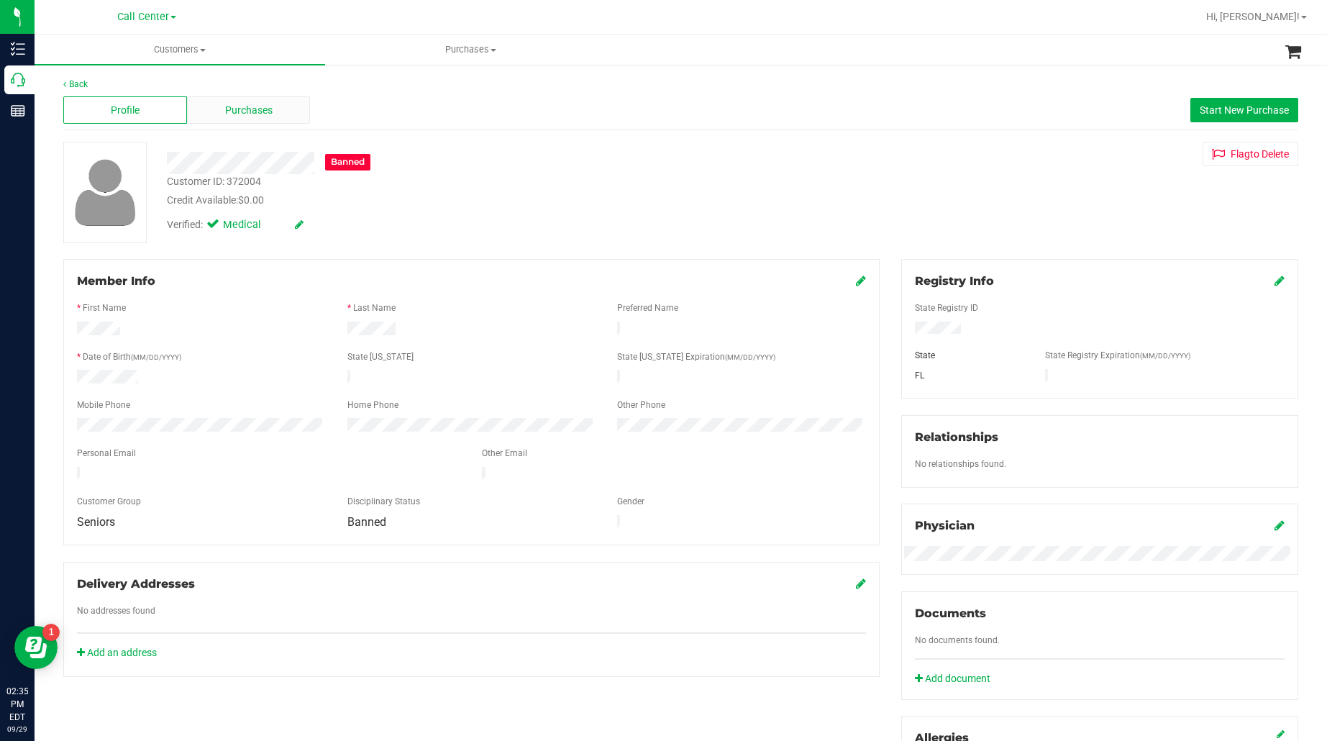
click at [248, 103] on span "Purchases" at bounding box center [248, 110] width 47 height 15
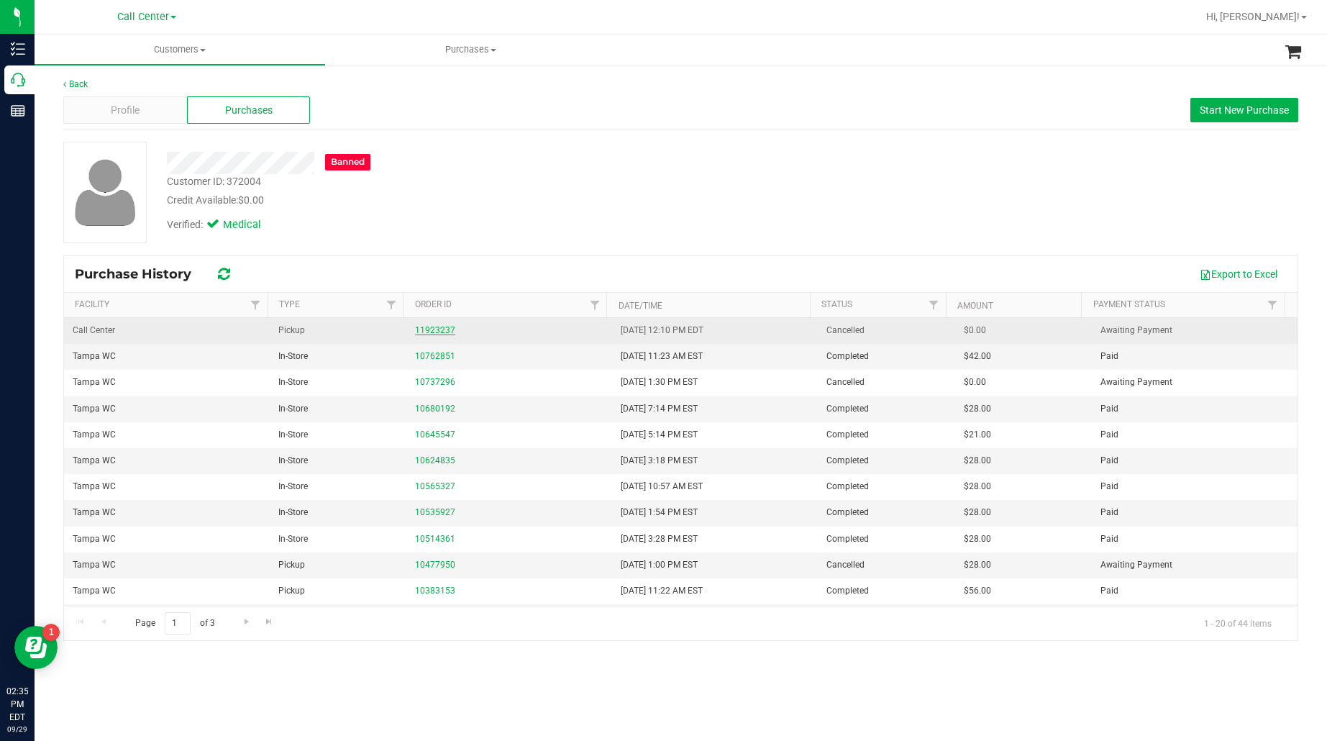
click at [436, 332] on link "11923237" at bounding box center [435, 330] width 40 height 10
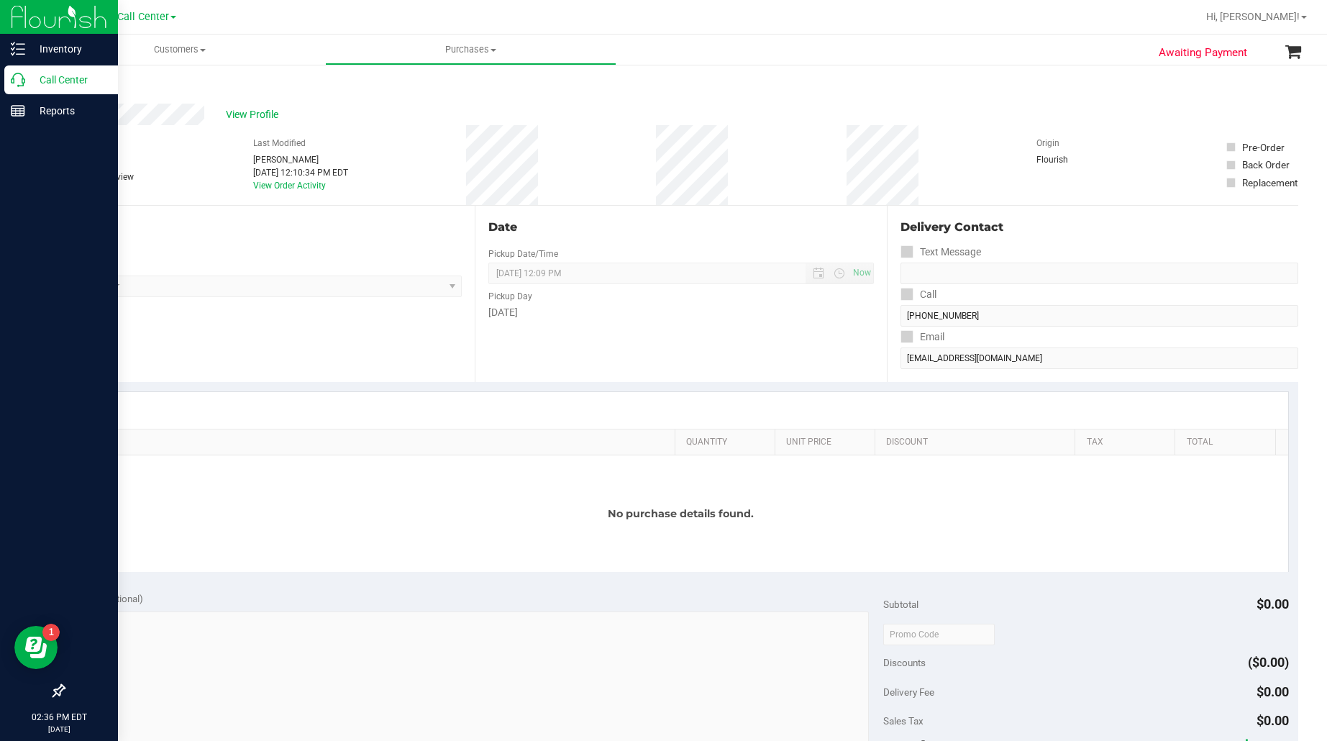
click at [37, 80] on p "Call Center" at bounding box center [68, 79] width 86 height 17
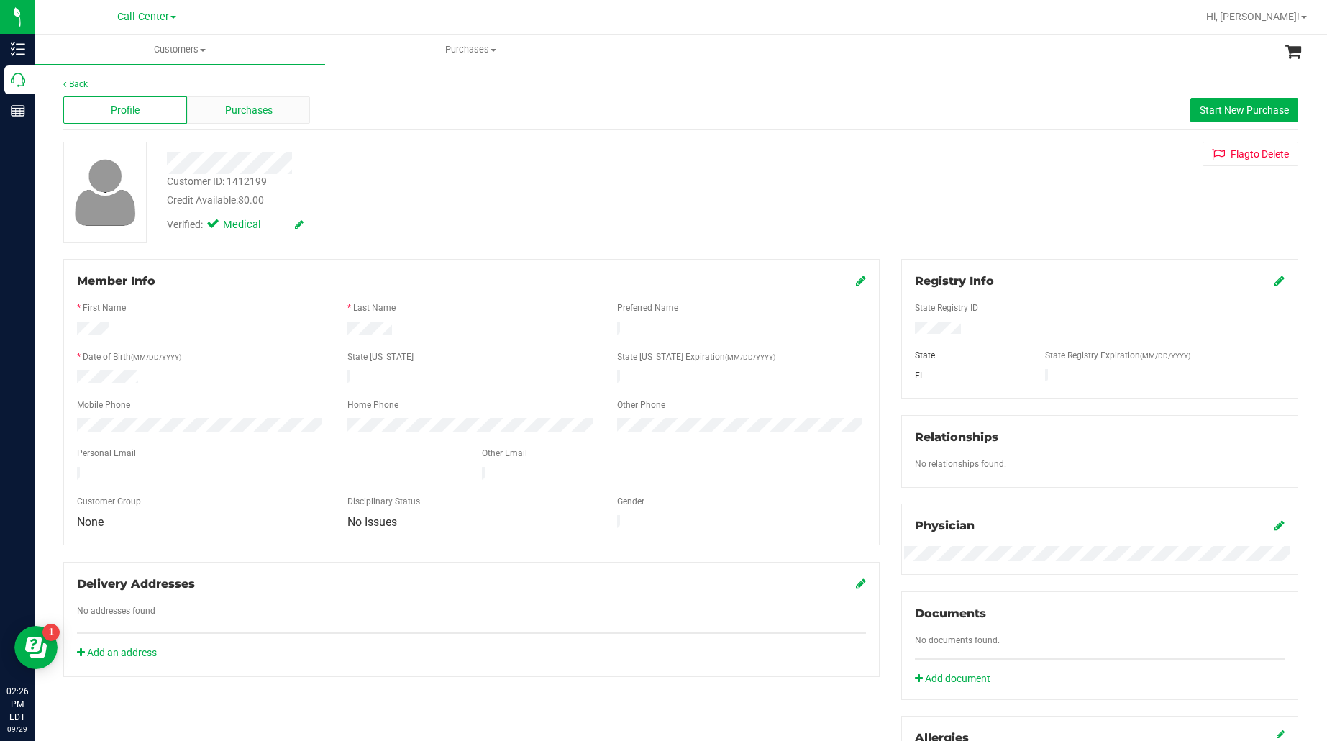
click at [239, 108] on span "Purchases" at bounding box center [248, 110] width 47 height 15
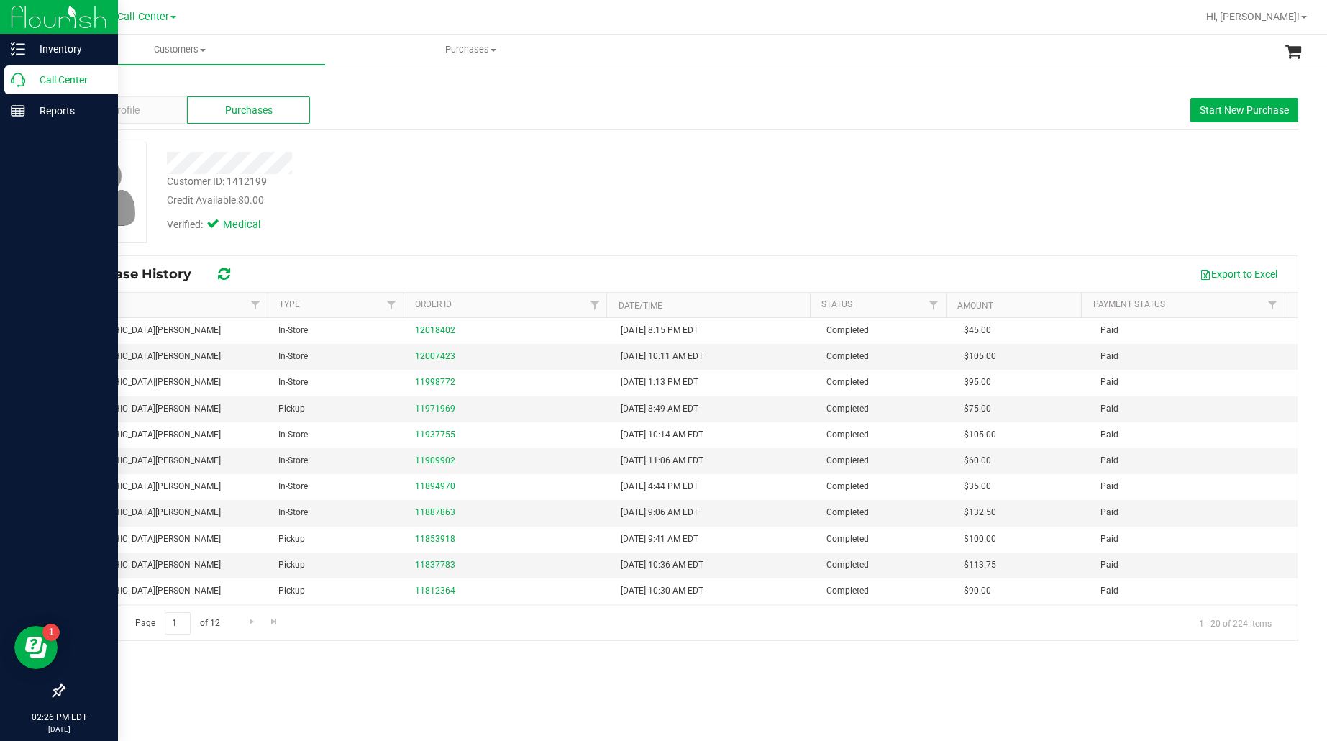
click at [63, 78] on p "Call Center" at bounding box center [68, 79] width 86 height 17
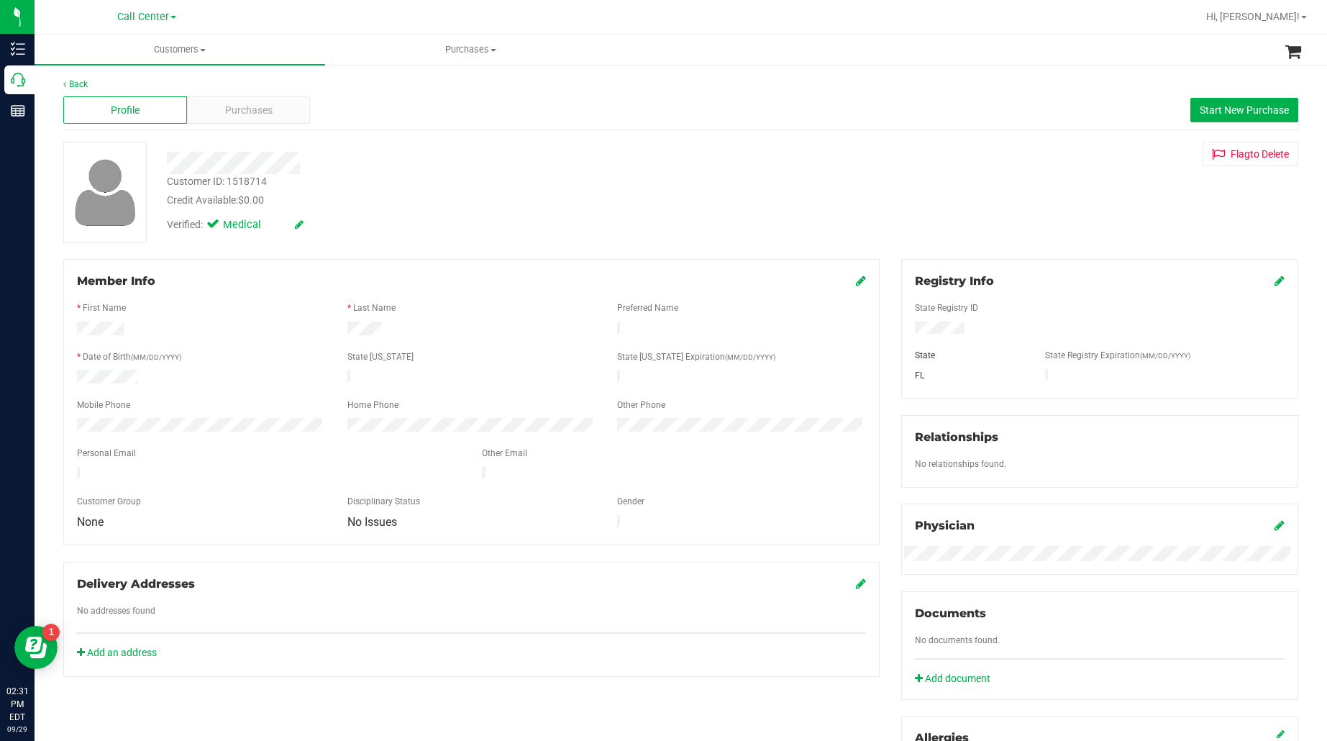
click at [37, 261] on div "Back Profile Purchases Start New Purchase Customer ID: 1518714 Credit Available…" at bounding box center [681, 552] width 1293 height 979
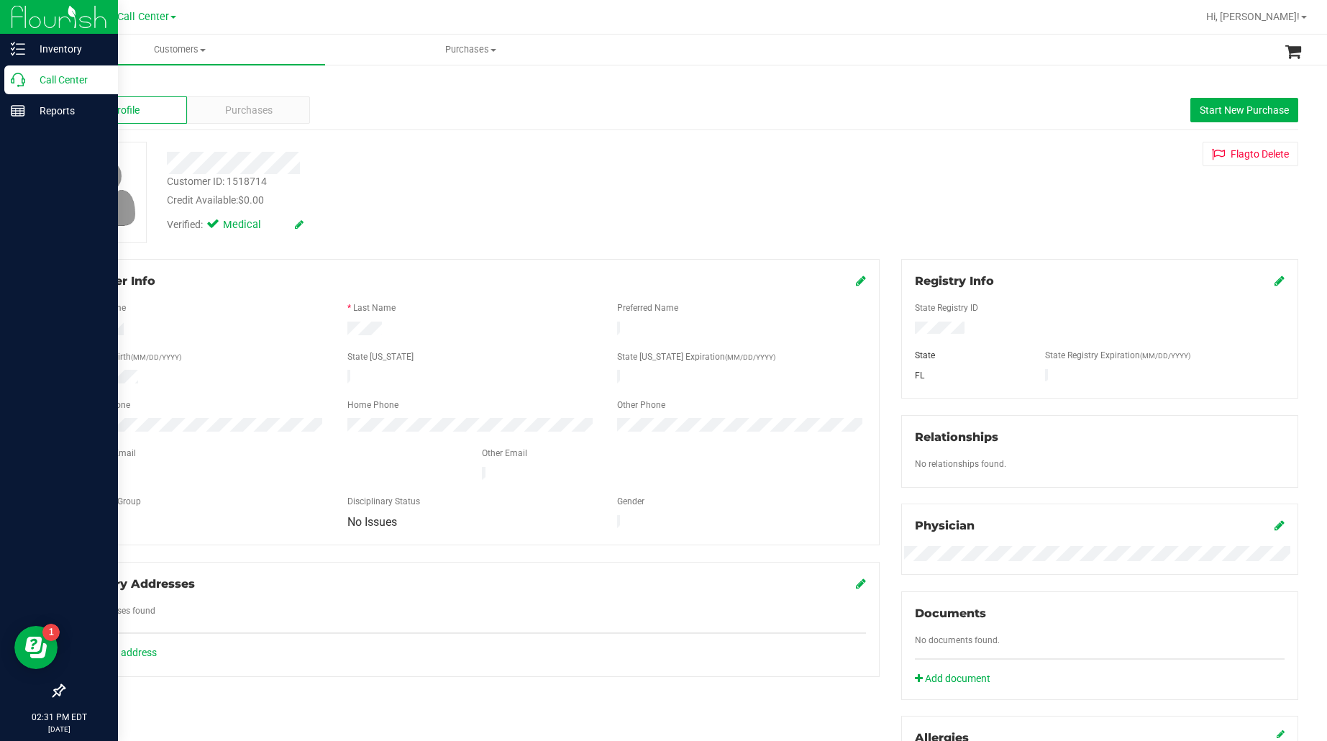
click at [56, 81] on p "Call Center" at bounding box center [68, 79] width 86 height 17
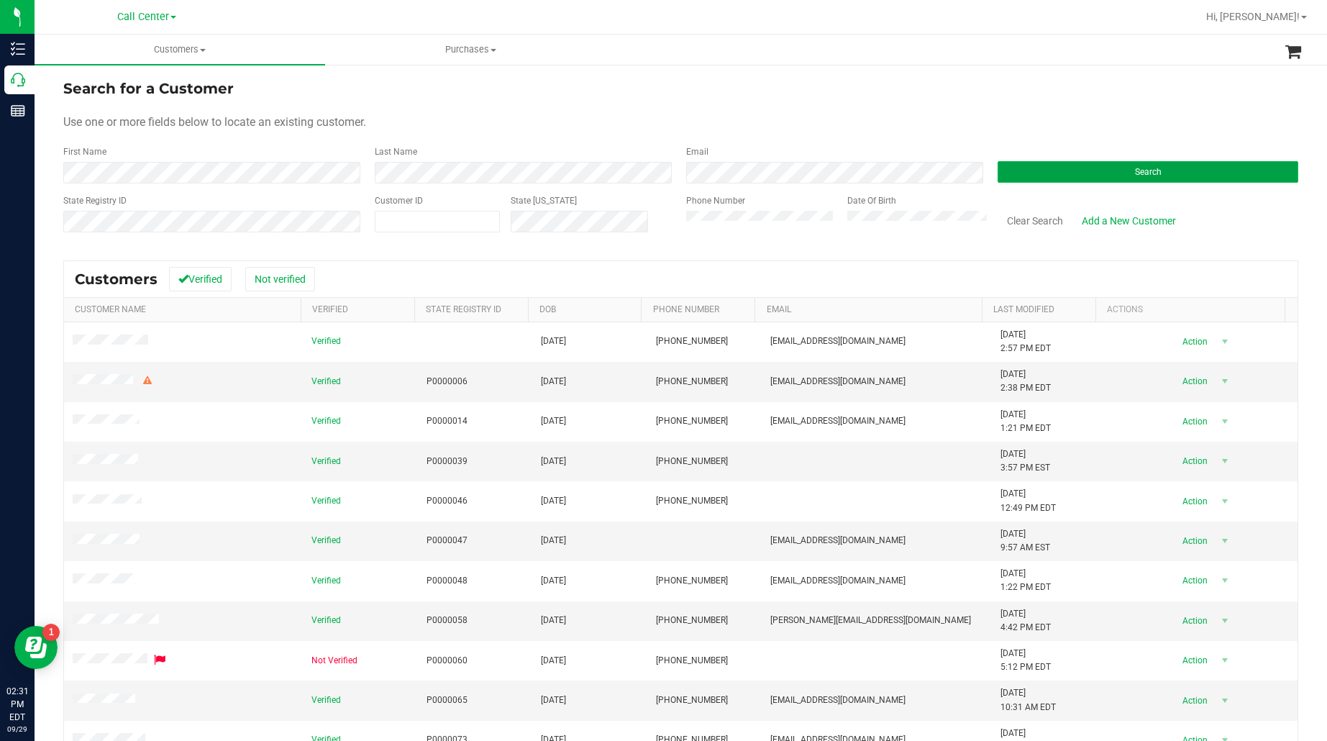
click at [1013, 177] on button "Search" at bounding box center [1148, 172] width 301 height 22
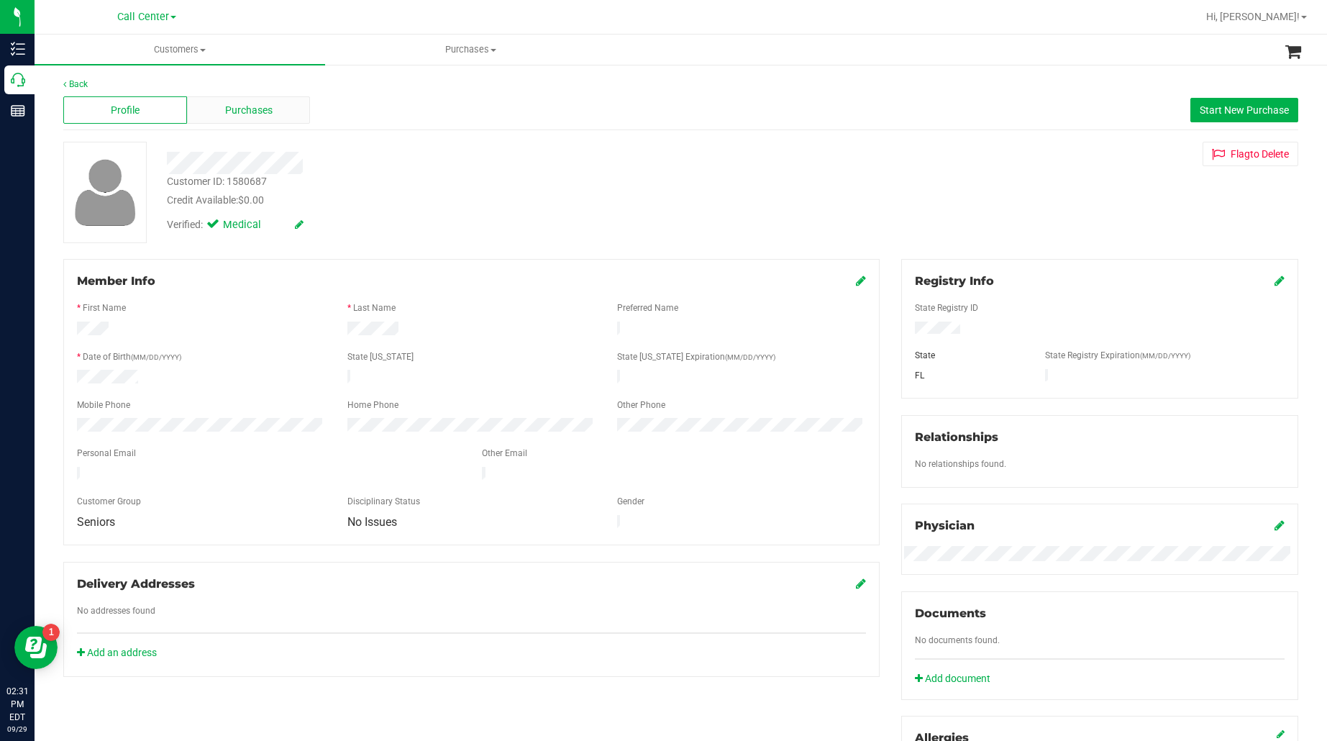
click at [206, 111] on div "Purchases" at bounding box center [249, 109] width 124 height 27
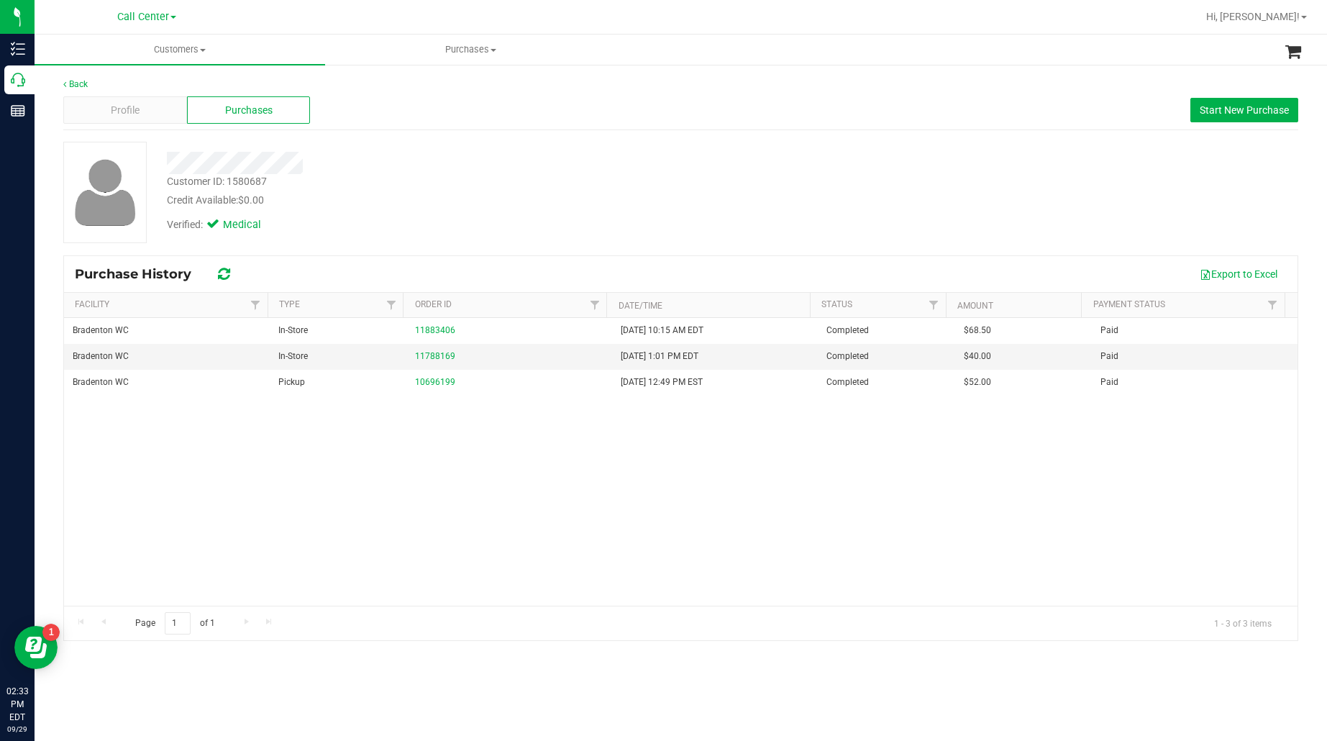
click at [313, 425] on div "Bradenton WC In-Store 11883406 [DATE] 10:15 AM EDT Completed $68.50 Paid Braden…" at bounding box center [681, 462] width 1234 height 288
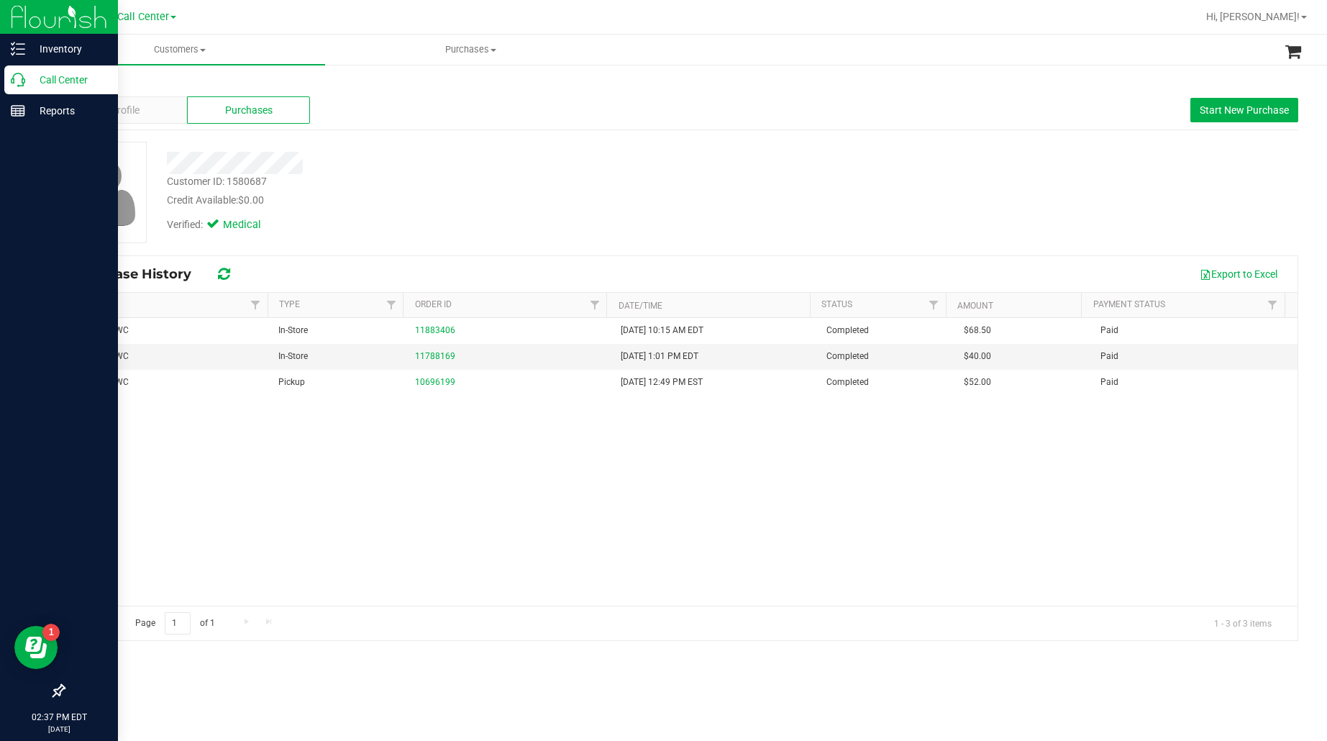
click at [66, 81] on p "Call Center" at bounding box center [68, 79] width 86 height 17
